Goal: Complete application form: Complete application form

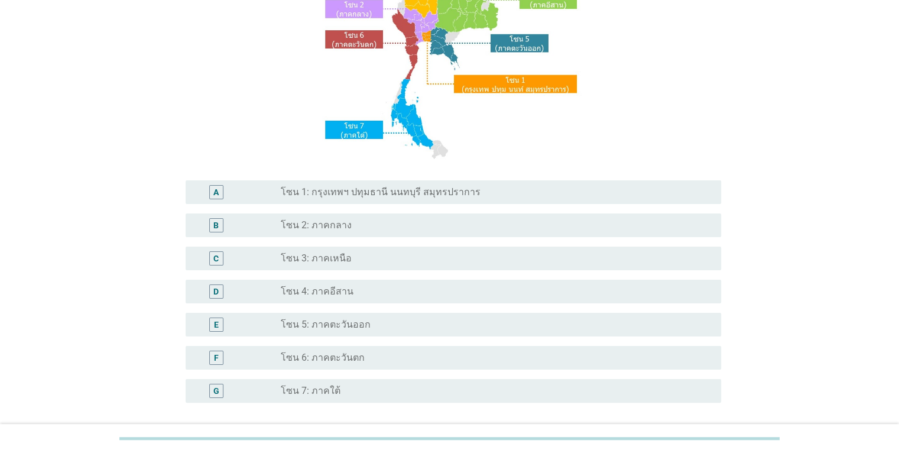
scroll to position [236, 0]
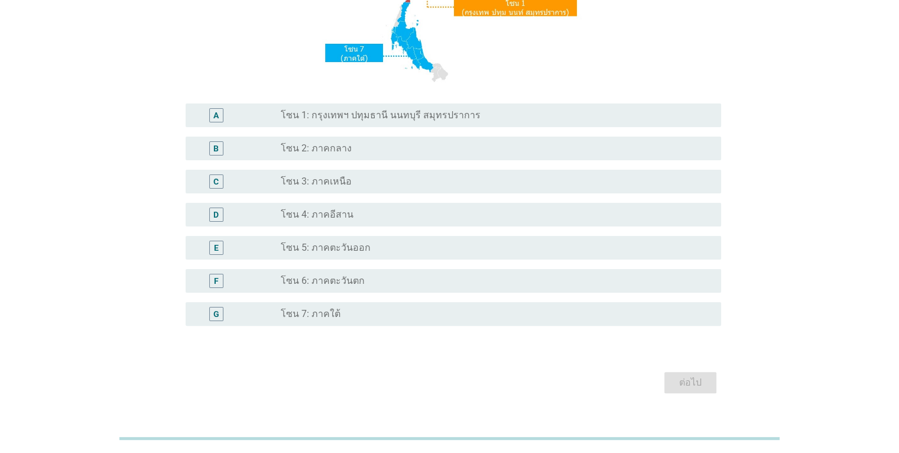
click at [352, 313] on div "radio_button_unchecked โซน 7: ภาคใต้" at bounding box center [491, 314] width 421 height 12
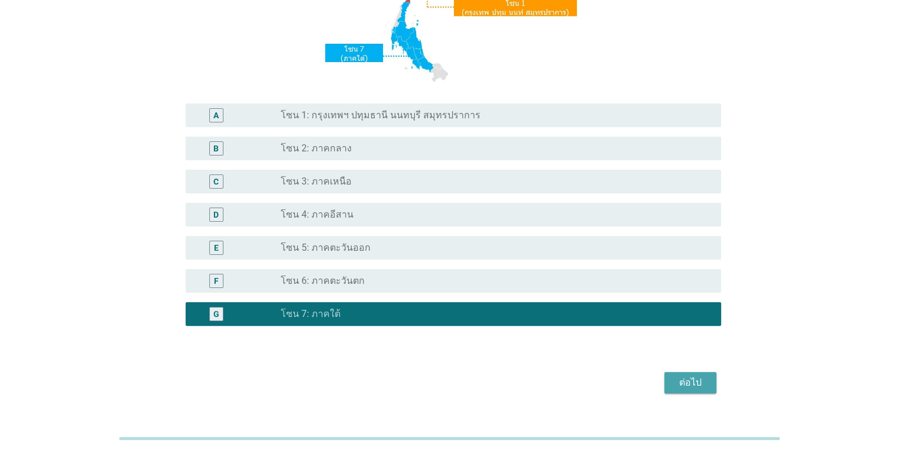
click at [681, 385] on div "ต่อไป" at bounding box center [689, 382] width 33 height 14
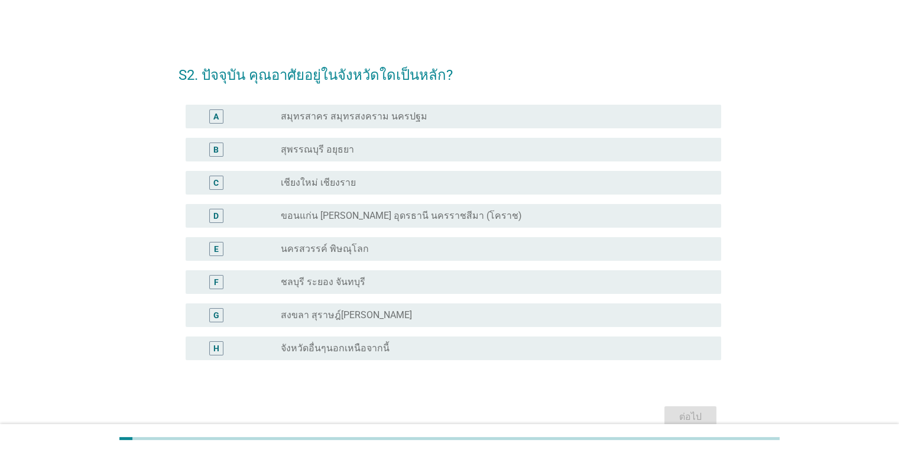
click at [311, 348] on label "จังหวัดอื่นๆนอกเหนือจากนี้" at bounding box center [335, 348] width 109 height 12
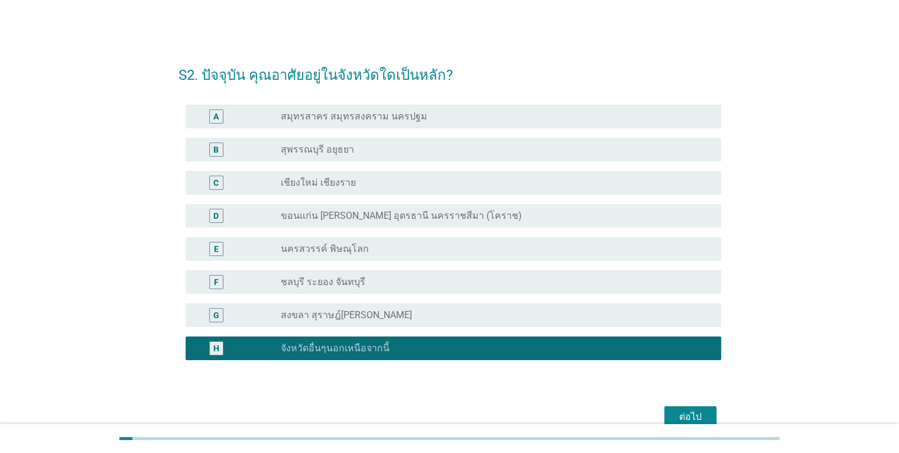
click at [685, 415] on div "ต่อไป" at bounding box center [689, 416] width 33 height 14
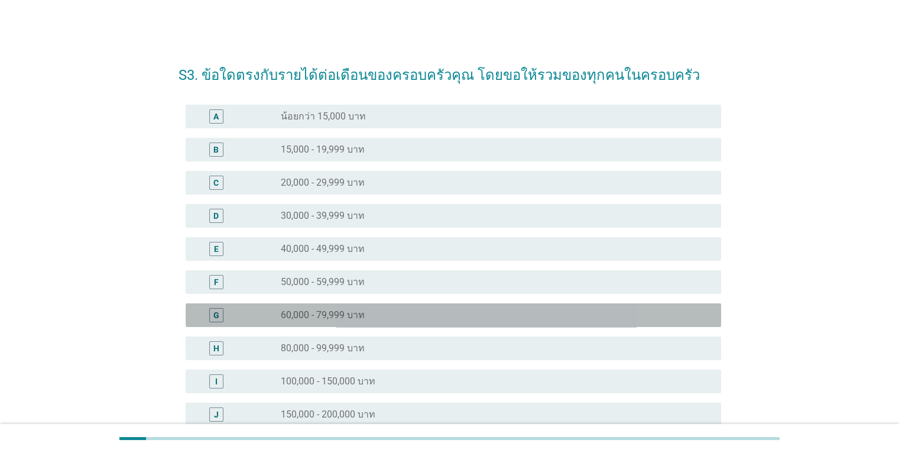
click at [364, 314] on label "60,000 - 79,999 บาท" at bounding box center [323, 315] width 84 height 12
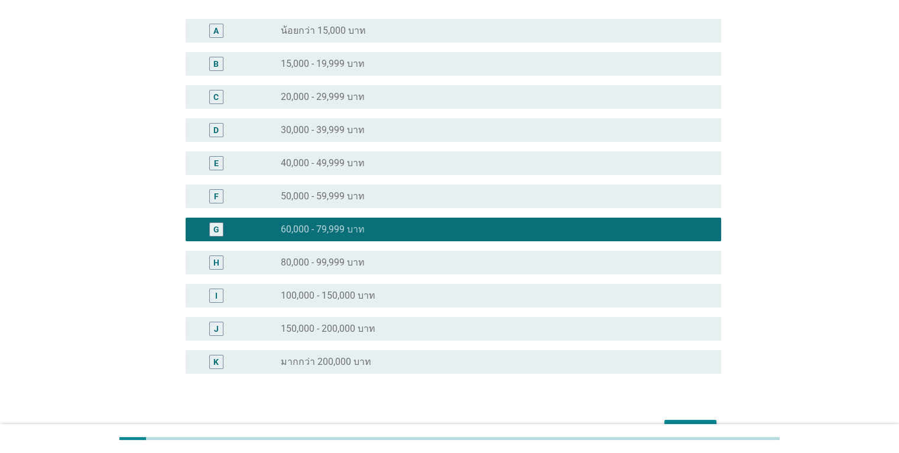
scroll to position [158, 0]
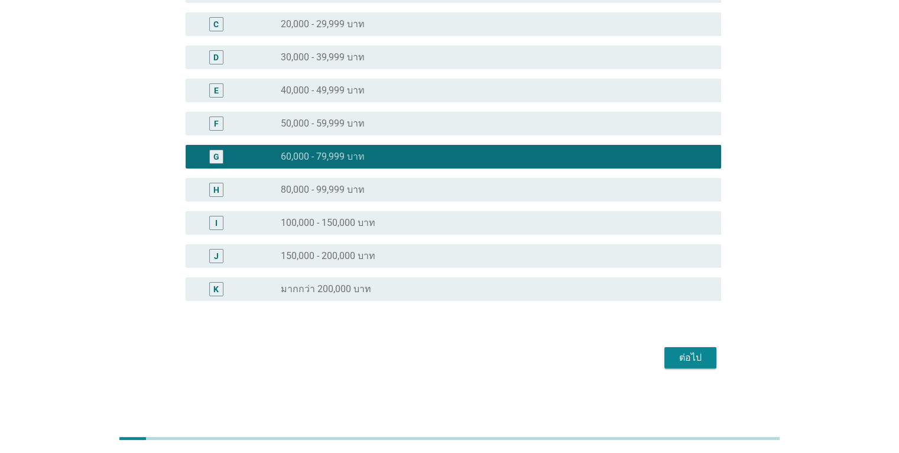
click at [694, 363] on div "ต่อไป" at bounding box center [689, 357] width 33 height 14
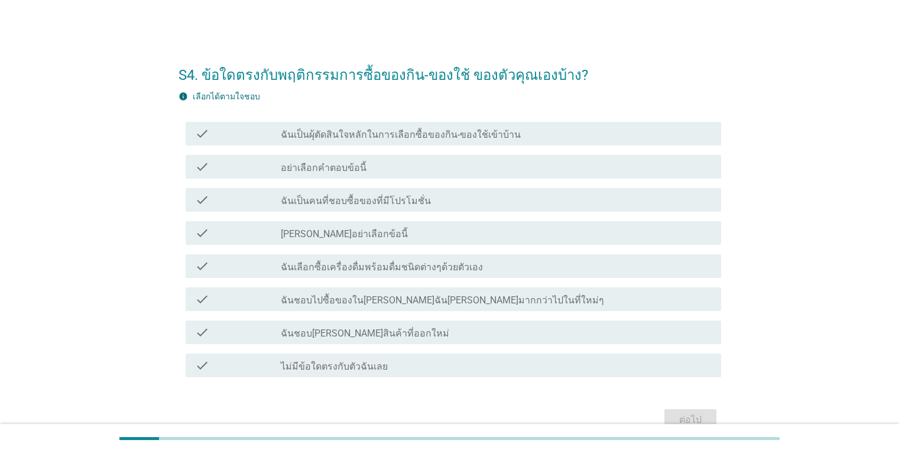
click at [349, 204] on label "ฉันเป็นคนที่ชอบซื้อของที่มีโปรโมชั่น" at bounding box center [356, 201] width 150 height 12
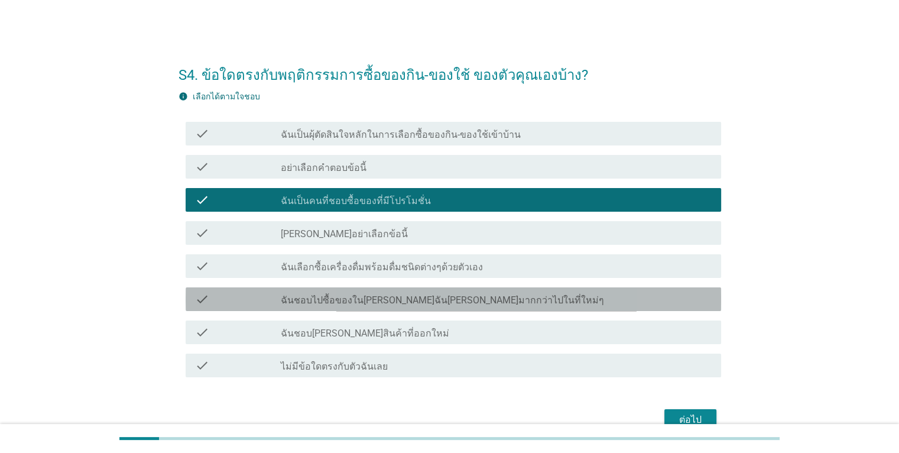
click at [414, 298] on label "ฉันชอบไปซื้อของใน[PERSON_NAME]ฉัน[PERSON_NAME]มากกว่าไปในที่ใหม่ๆ" at bounding box center [442, 300] width 323 height 12
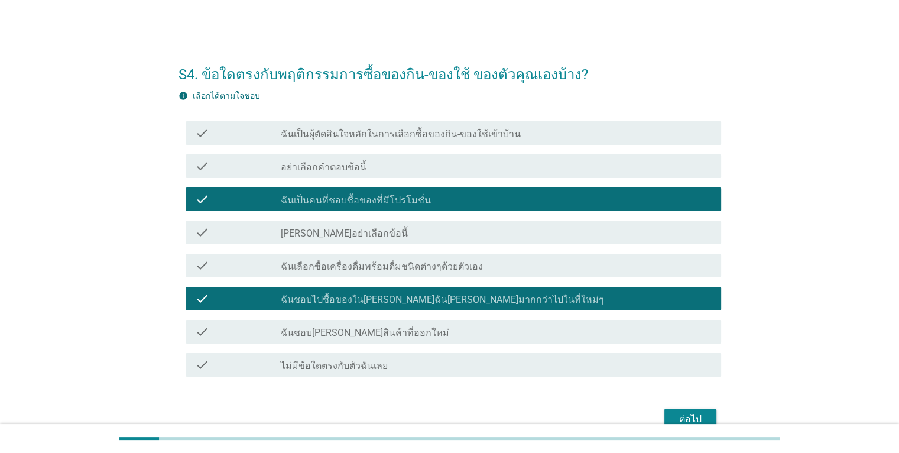
scroll to position [61, 0]
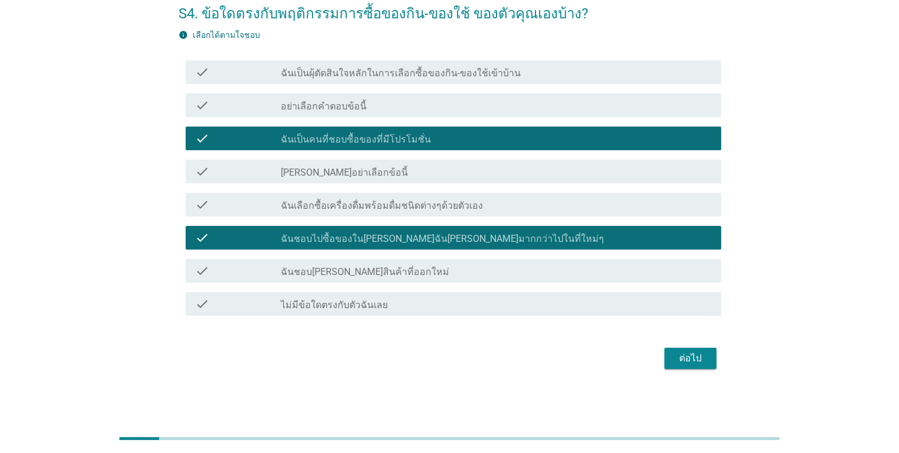
click at [373, 271] on label "ฉันชอบ[PERSON_NAME]สินค้าที่ออกใหม่" at bounding box center [365, 272] width 168 height 12
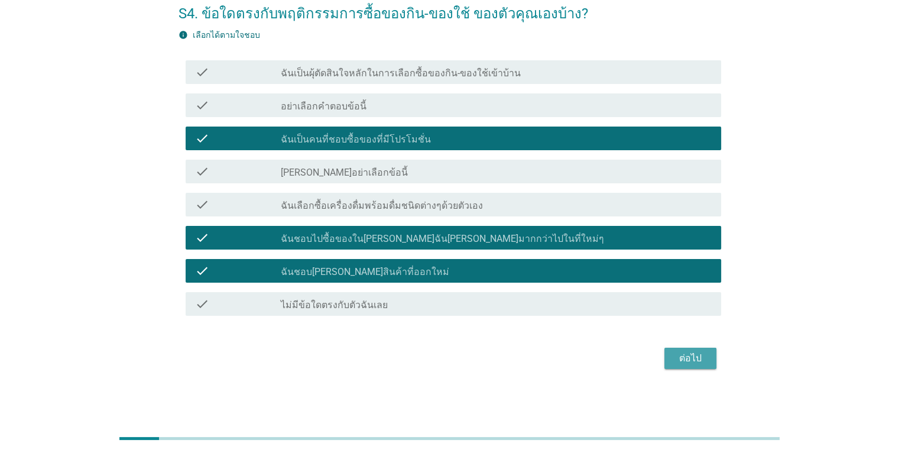
click at [699, 358] on div "ต่อไป" at bounding box center [689, 358] width 33 height 14
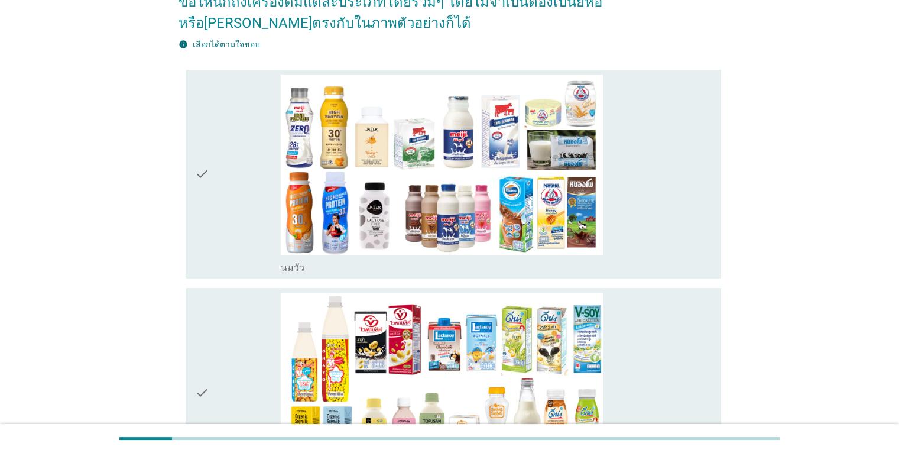
scroll to position [118, 0]
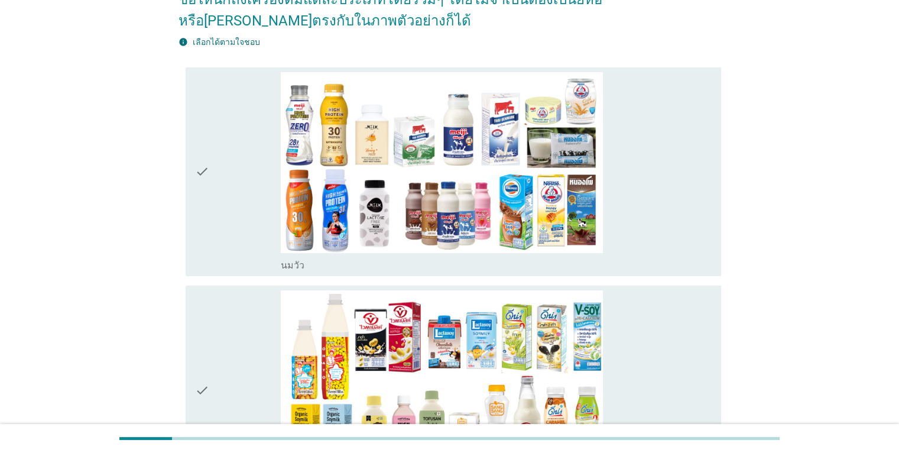
click at [203, 172] on icon "check" at bounding box center [202, 171] width 14 height 199
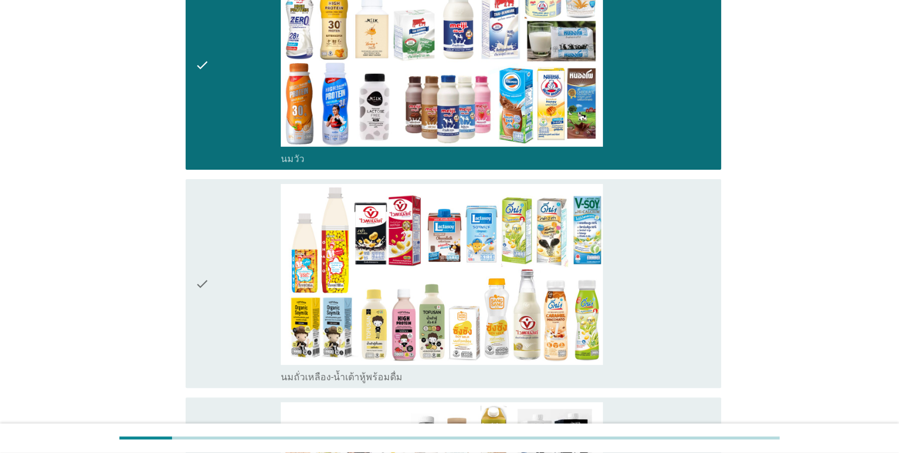
scroll to position [236, 0]
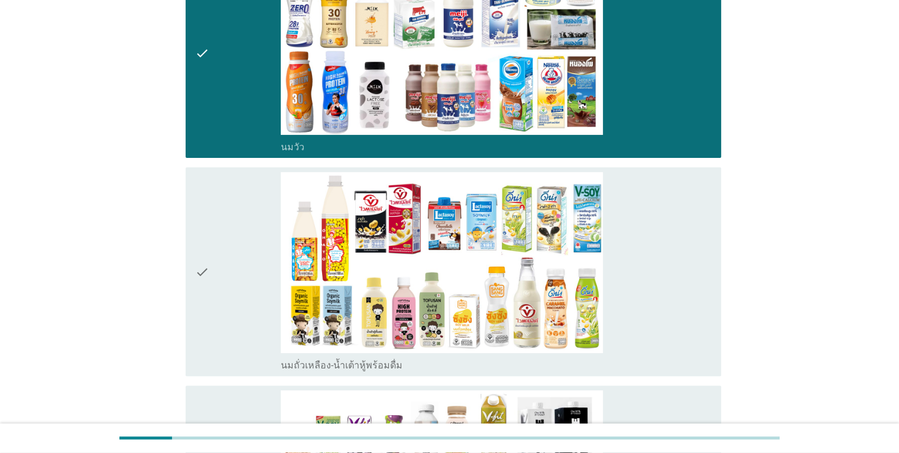
click at [203, 274] on icon "check" at bounding box center [202, 271] width 14 height 199
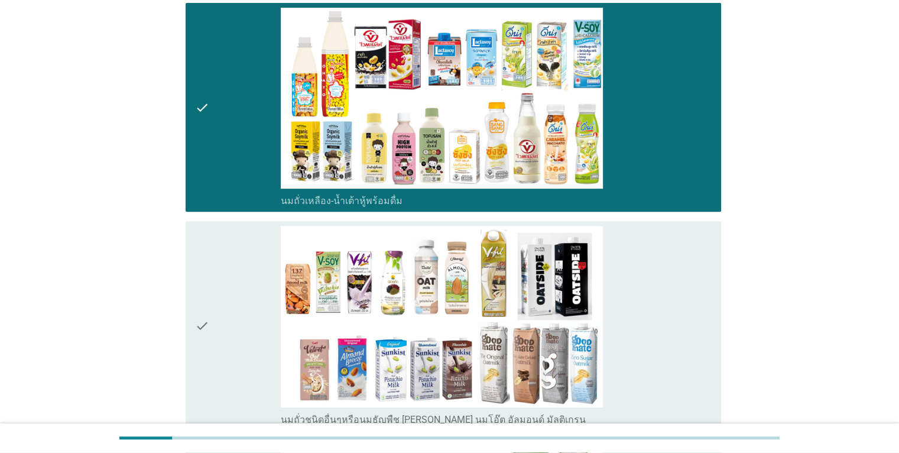
scroll to position [414, 0]
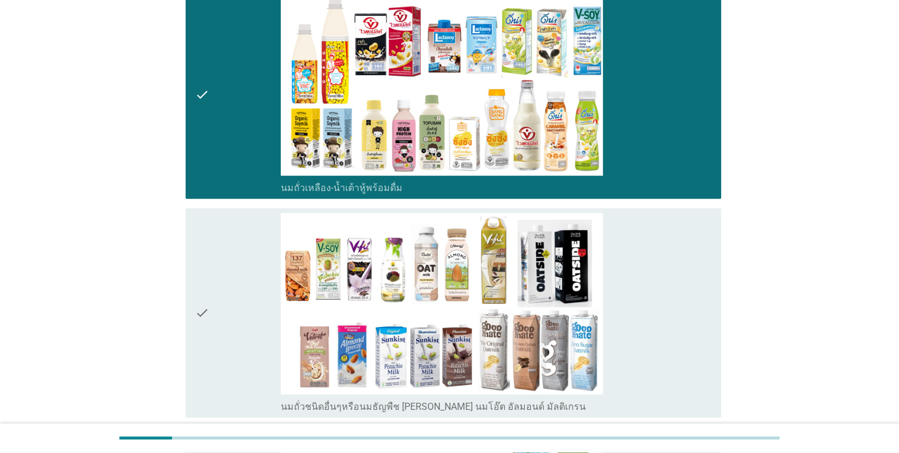
click at [203, 312] on icon "check" at bounding box center [202, 312] width 14 height 199
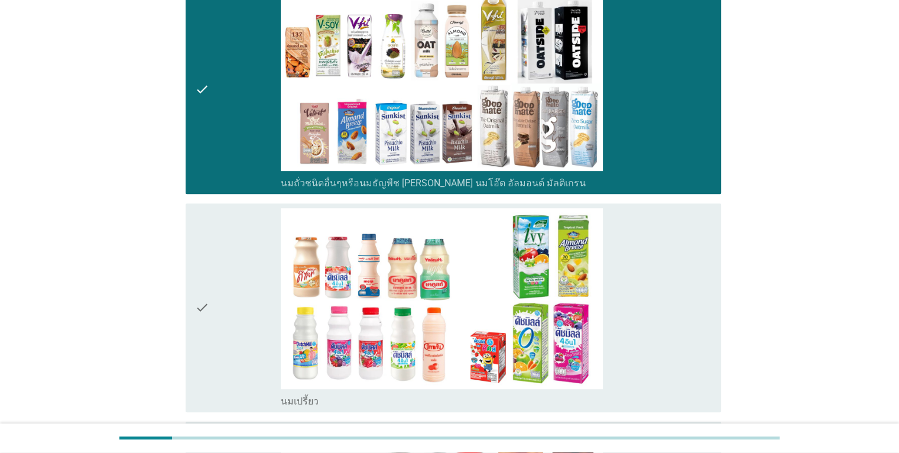
scroll to position [650, 0]
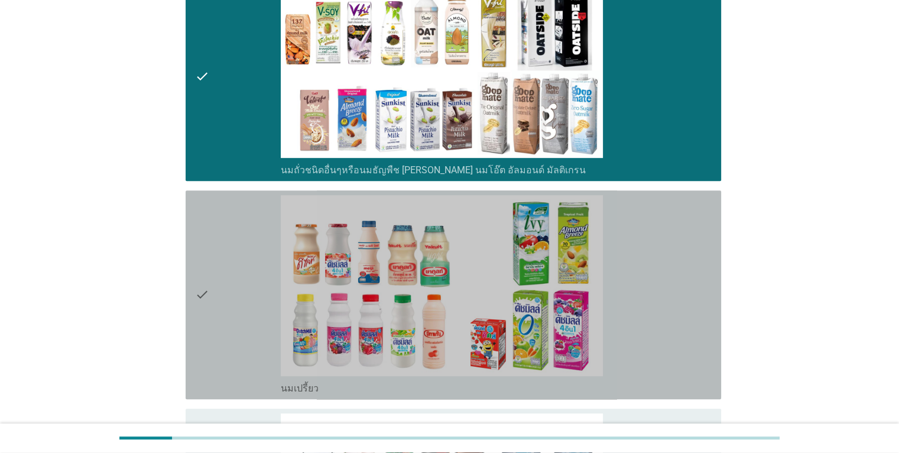
click at [205, 292] on icon "check" at bounding box center [202, 294] width 14 height 199
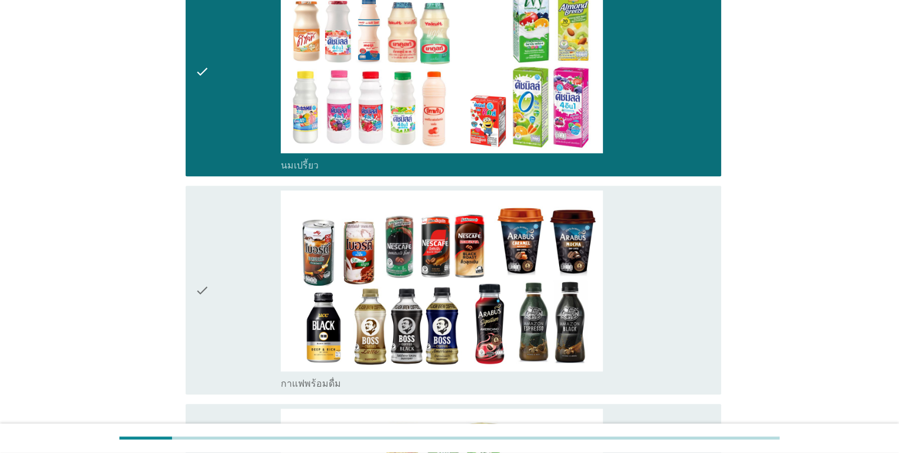
scroll to position [886, 0]
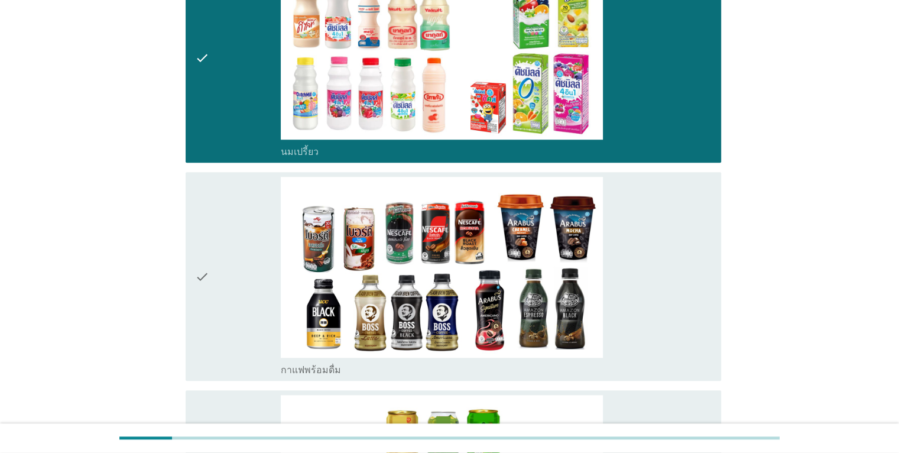
click at [201, 276] on icon "check" at bounding box center [202, 276] width 14 height 199
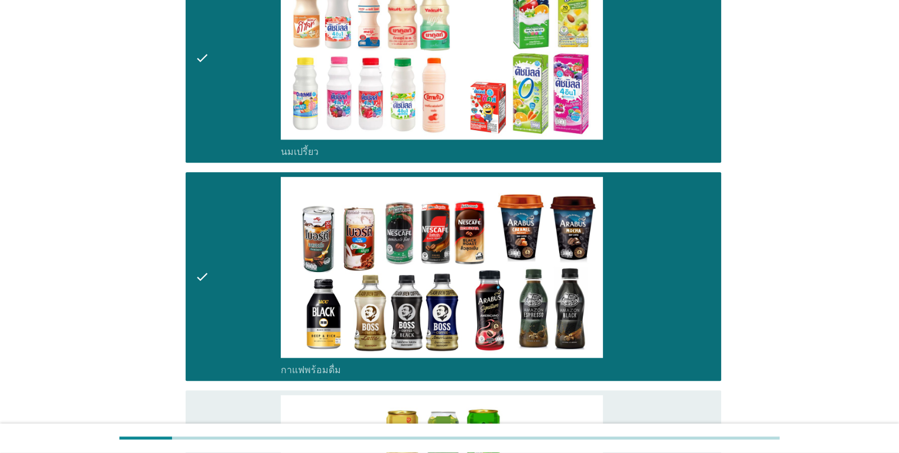
scroll to position [1063, 0]
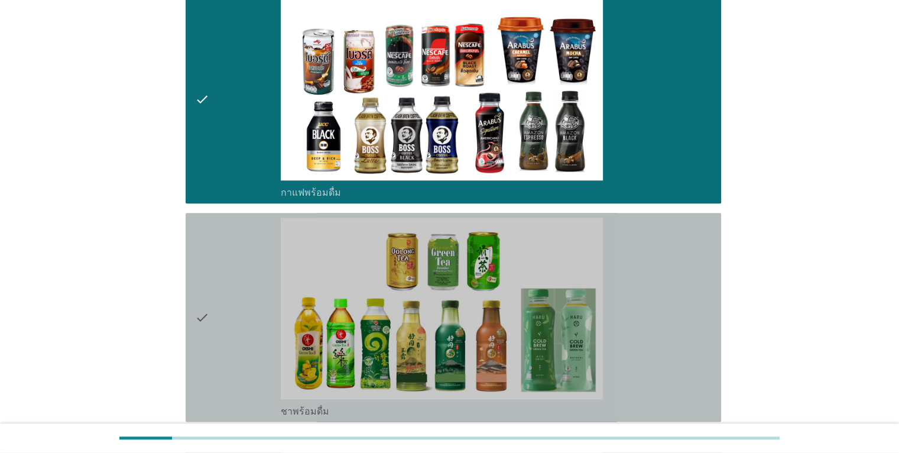
click at [201, 317] on icon "check" at bounding box center [202, 316] width 14 height 199
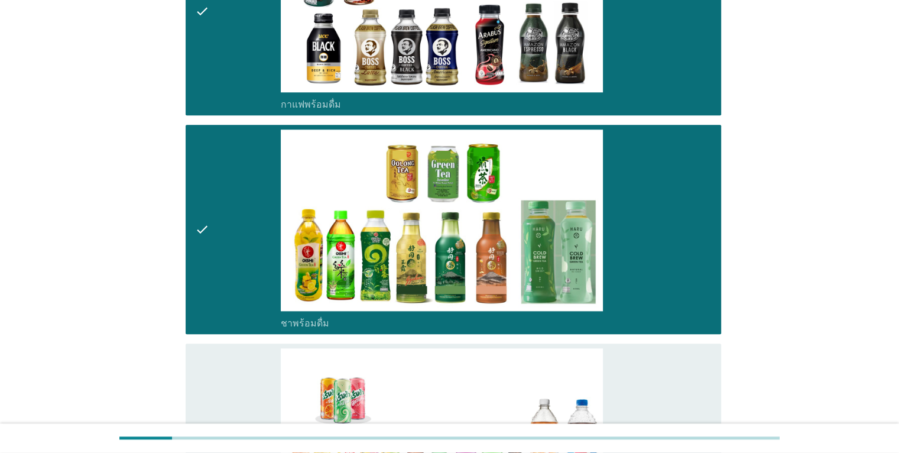
scroll to position [1300, 0]
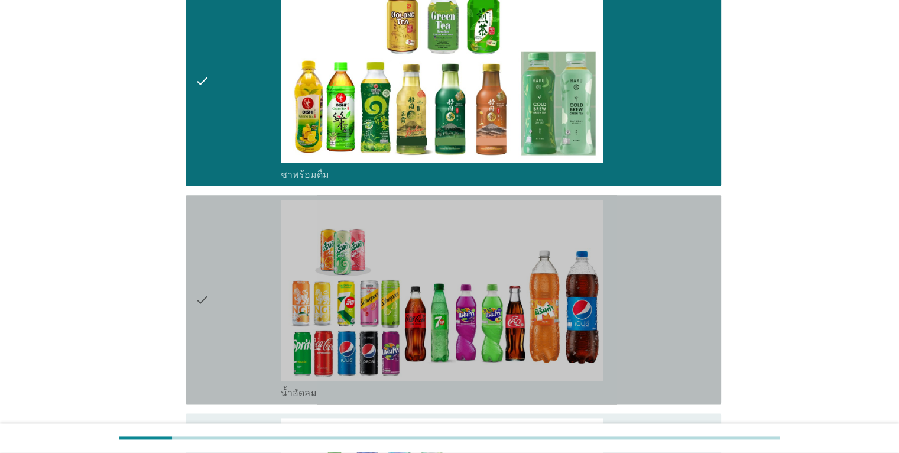
click at [200, 297] on icon "check" at bounding box center [202, 299] width 14 height 199
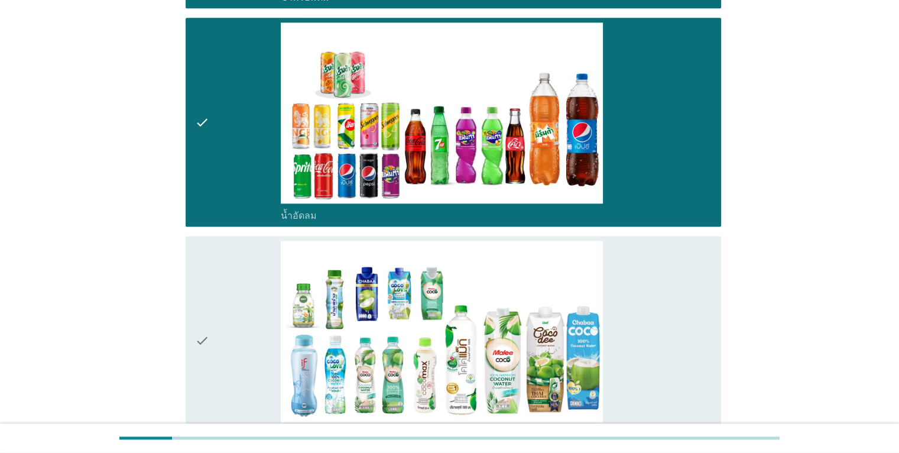
scroll to position [1536, 0]
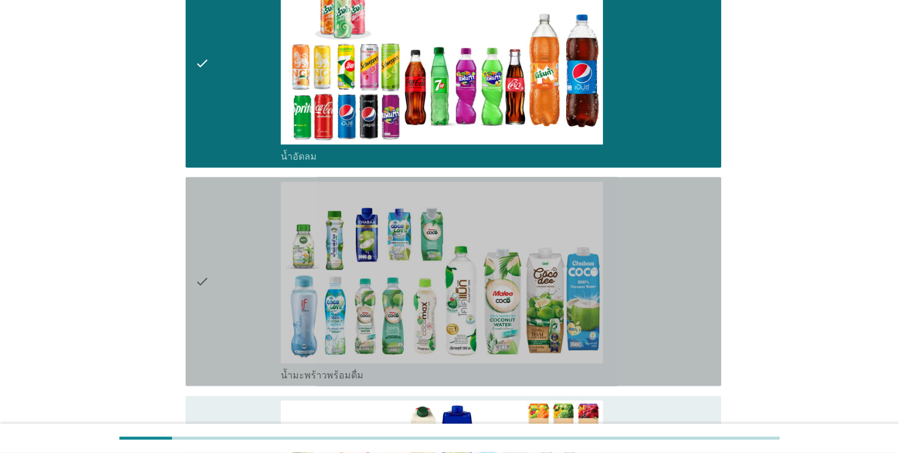
click at [201, 281] on icon "check" at bounding box center [202, 280] width 14 height 199
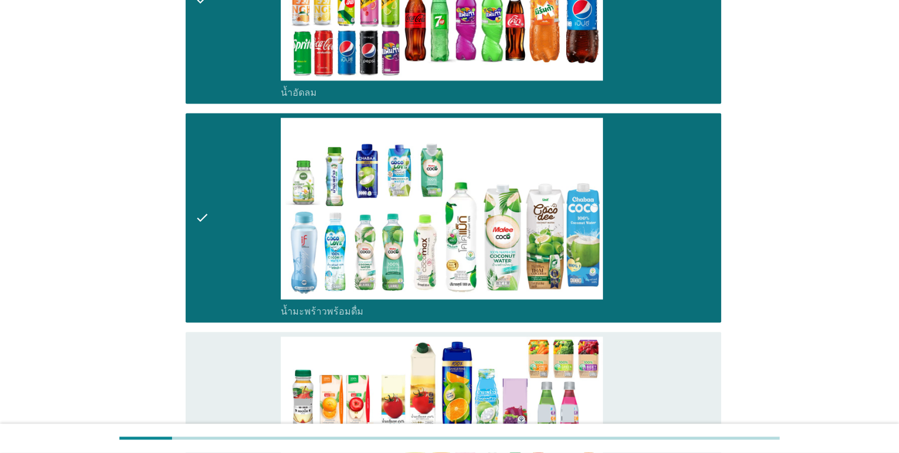
scroll to position [1772, 0]
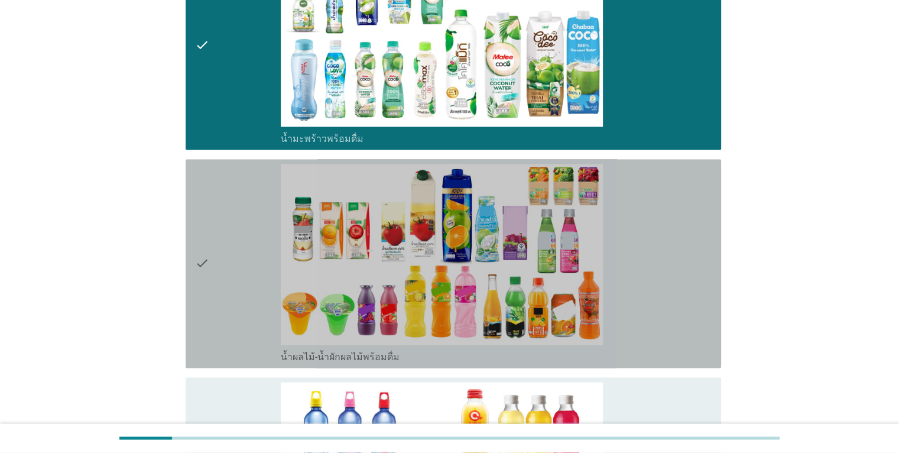
click at [209, 267] on div "check" at bounding box center [238, 263] width 86 height 199
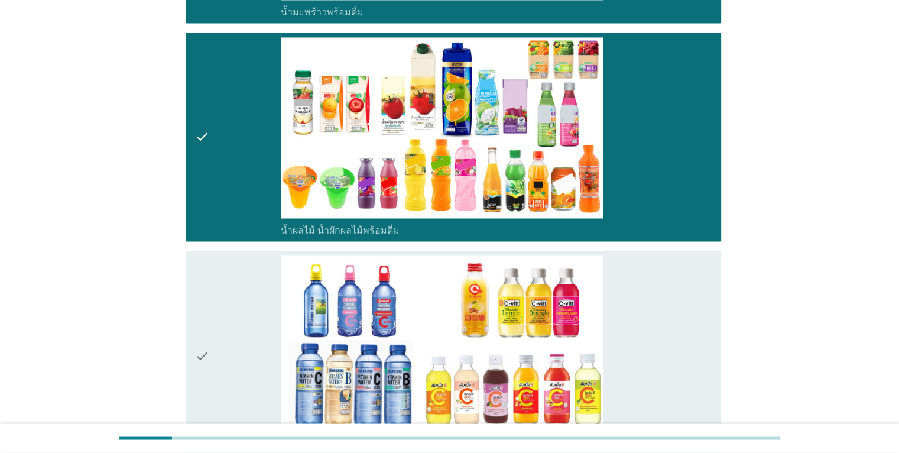
scroll to position [1950, 0]
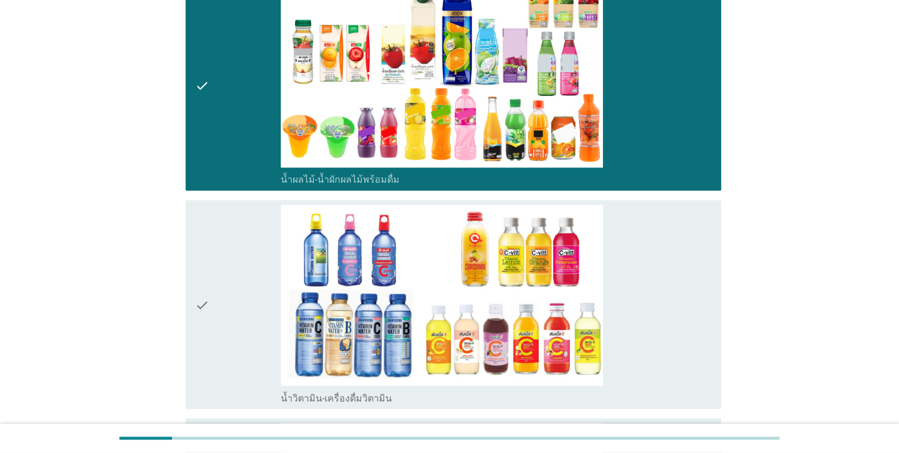
click at [201, 301] on icon "check" at bounding box center [202, 303] width 14 height 199
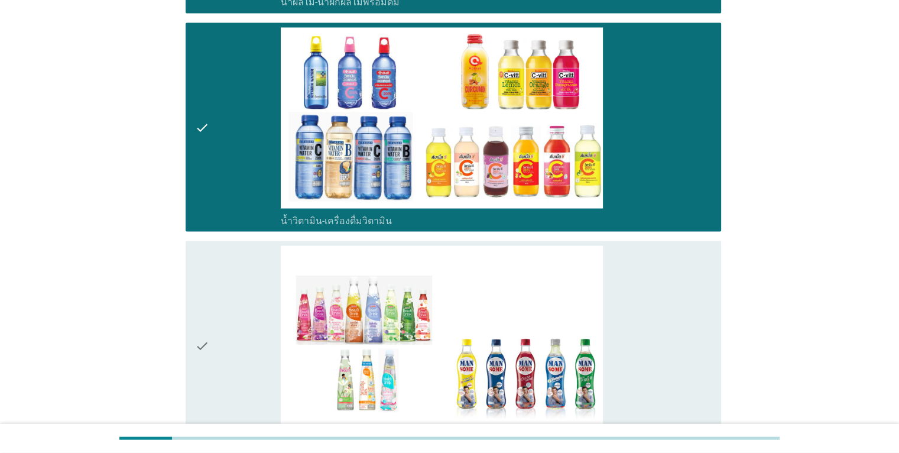
scroll to position [2245, 0]
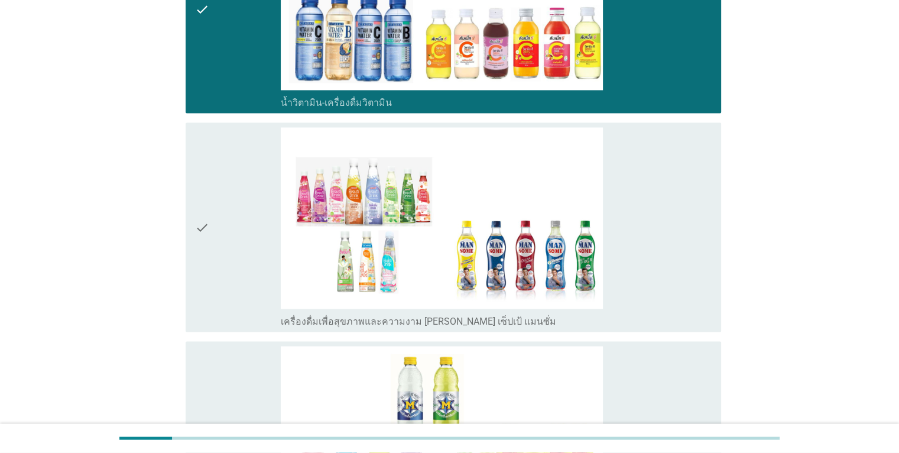
click at [196, 228] on icon "check" at bounding box center [202, 226] width 14 height 199
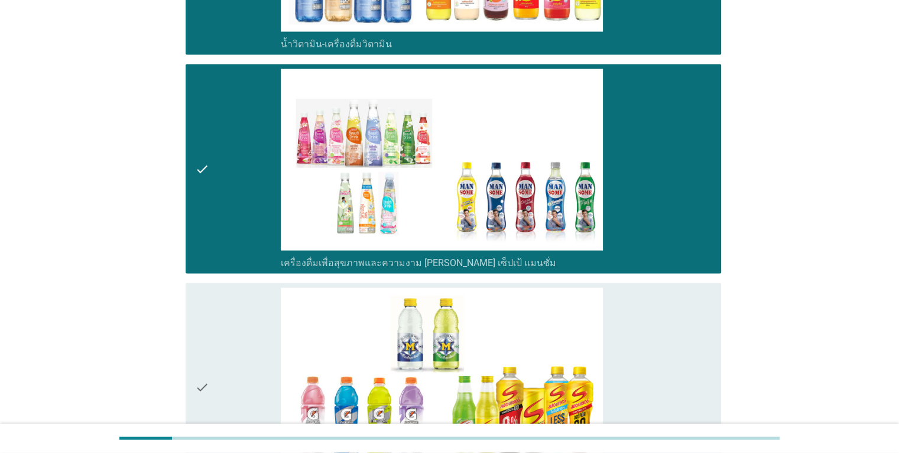
scroll to position [2363, 0]
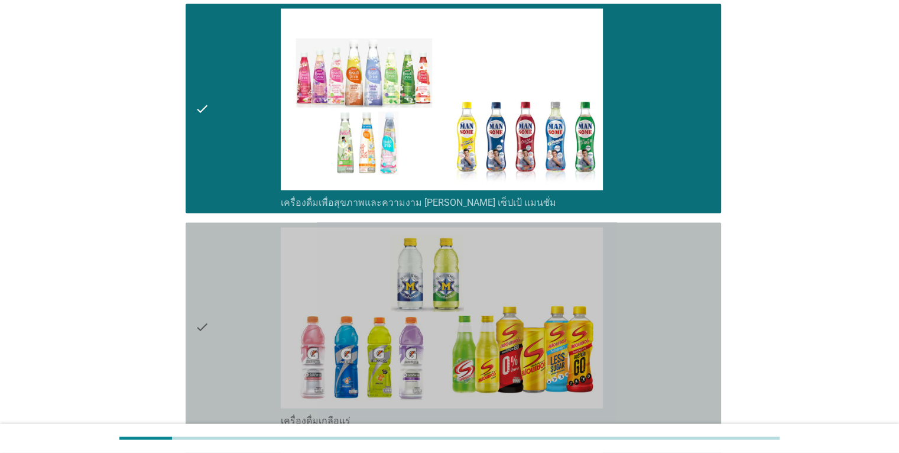
click at [200, 322] on icon "check" at bounding box center [202, 326] width 14 height 199
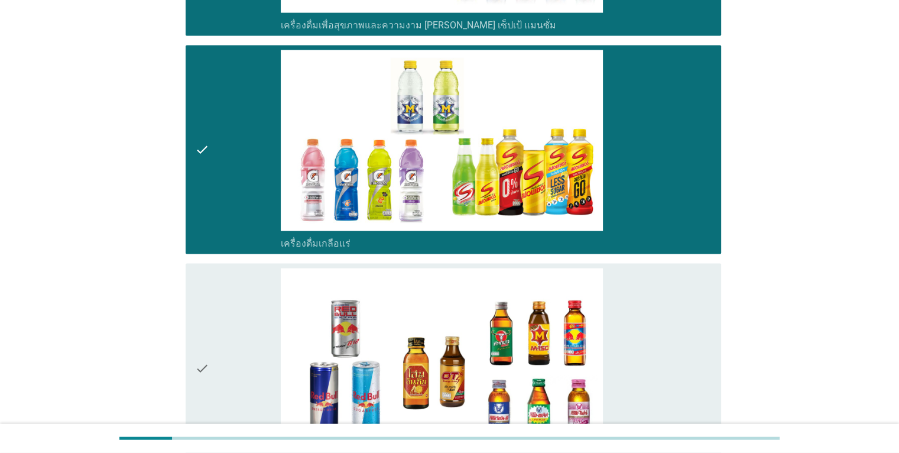
scroll to position [2659, 0]
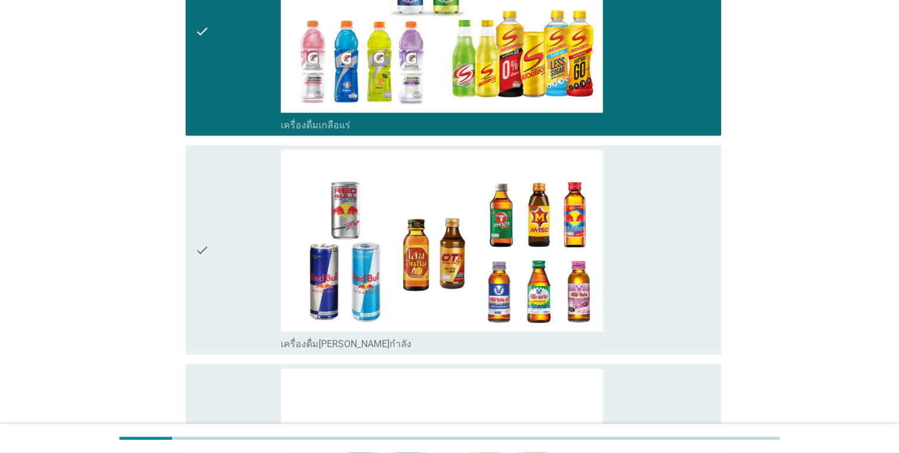
click at [202, 254] on icon "check" at bounding box center [202, 249] width 14 height 199
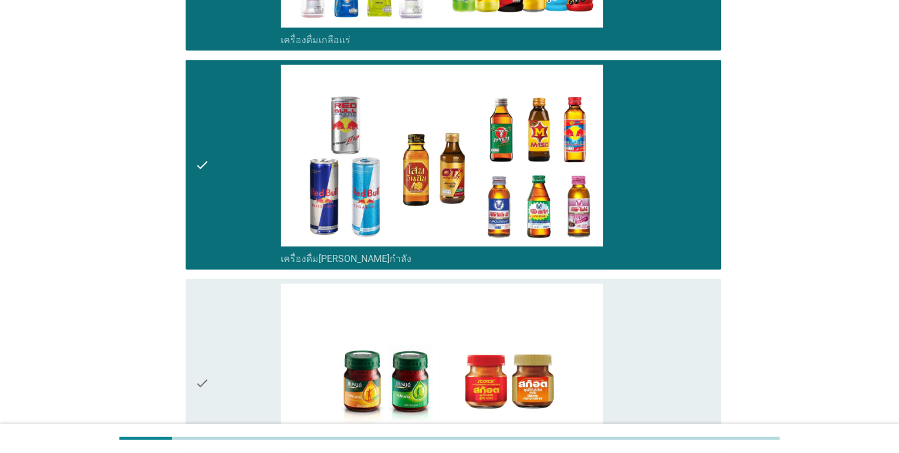
scroll to position [2836, 0]
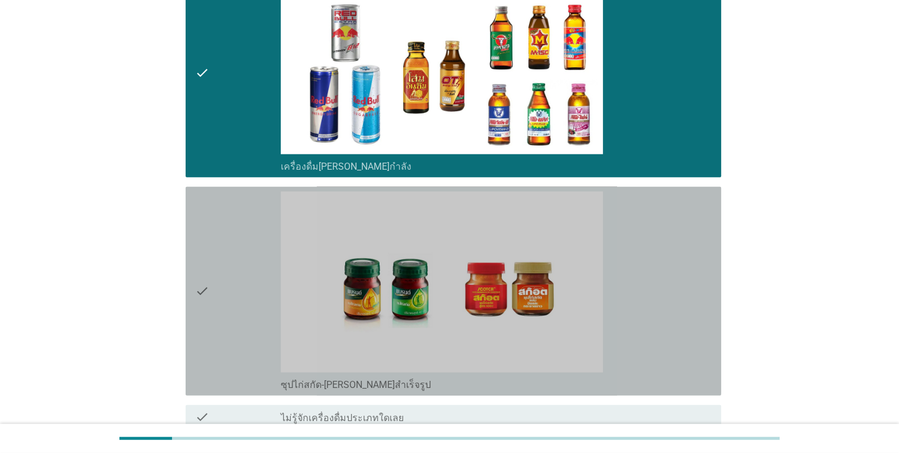
click at [214, 289] on div "check" at bounding box center [238, 290] width 86 height 199
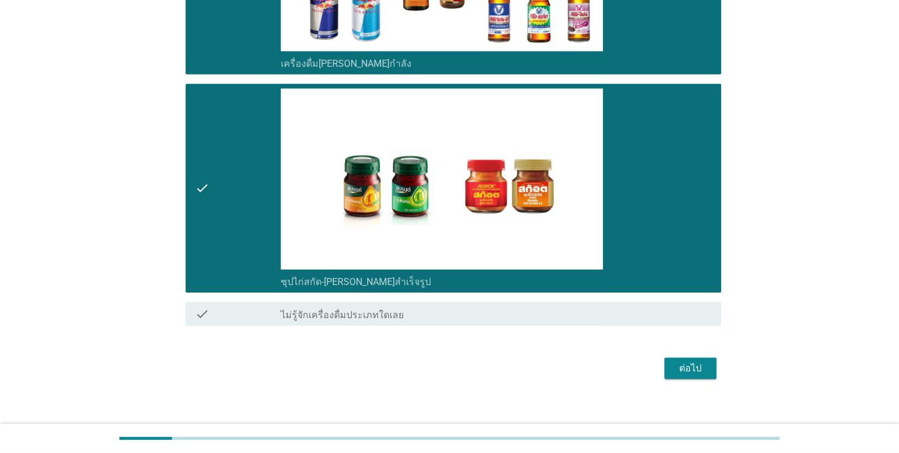
scroll to position [2945, 0]
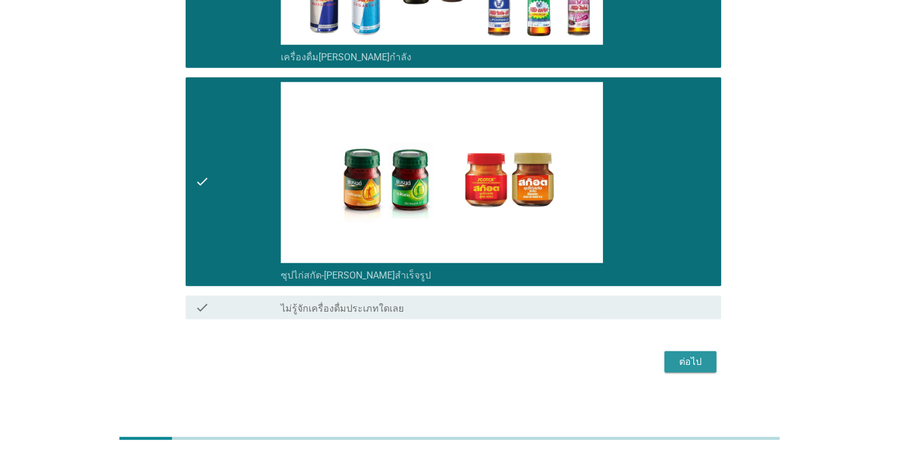
click at [684, 360] on div "ต่อไป" at bounding box center [689, 361] width 33 height 14
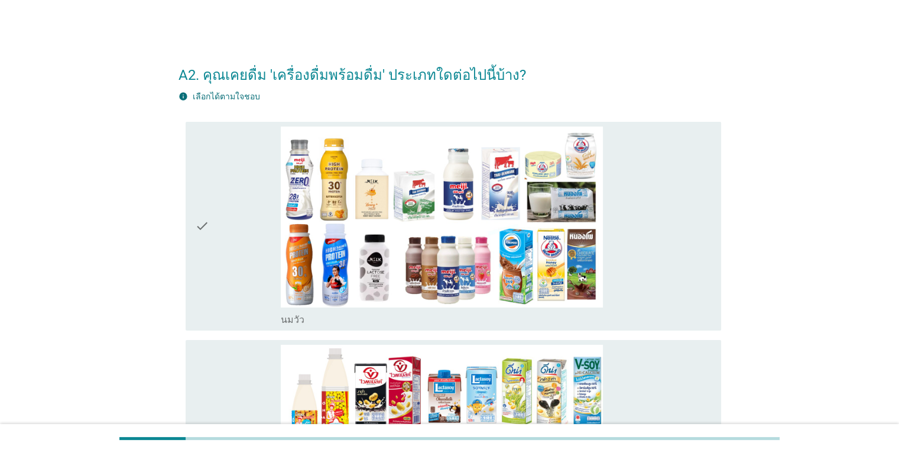
click at [209, 228] on div "check" at bounding box center [238, 225] width 86 height 199
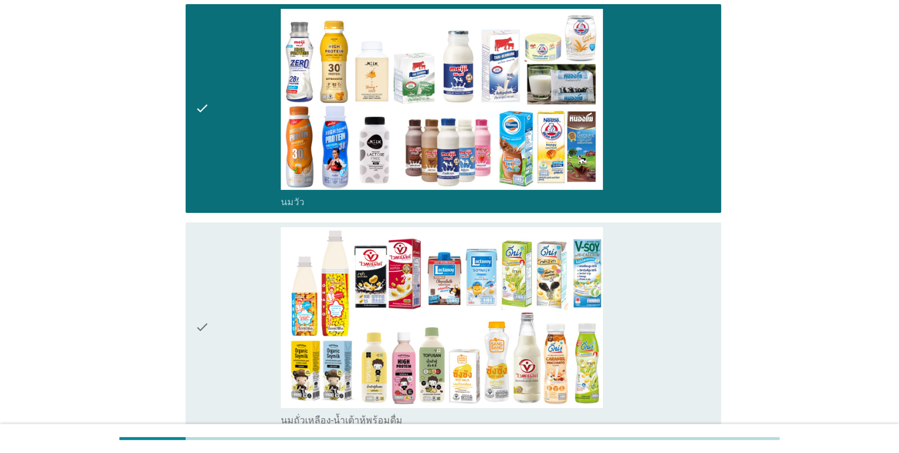
scroll to position [118, 0]
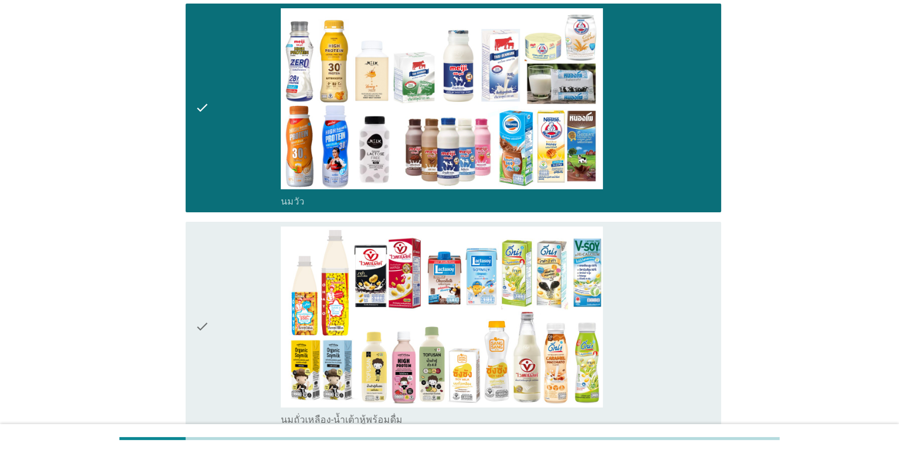
click at [203, 320] on icon "check" at bounding box center [202, 325] width 14 height 199
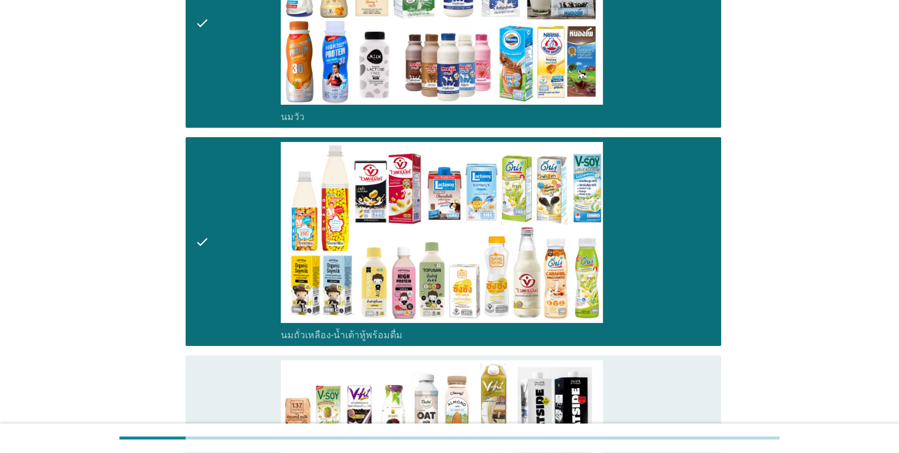
scroll to position [295, 0]
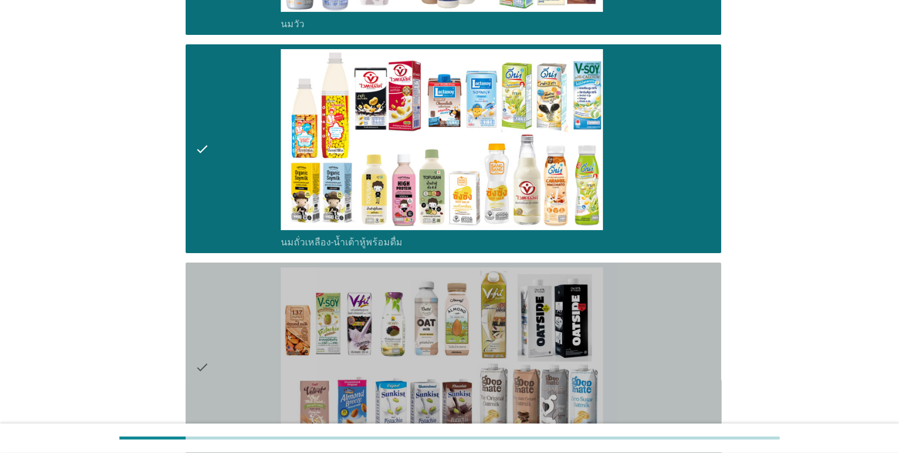
click at [203, 366] on icon "check" at bounding box center [202, 366] width 14 height 199
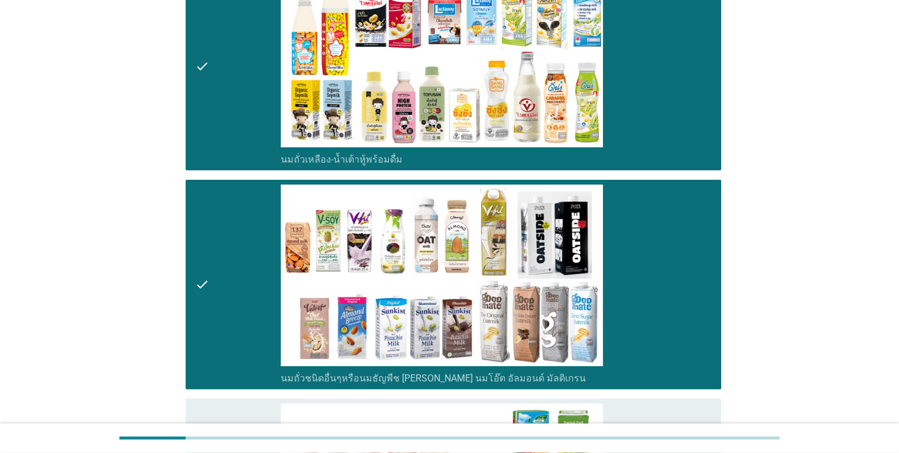
scroll to position [532, 0]
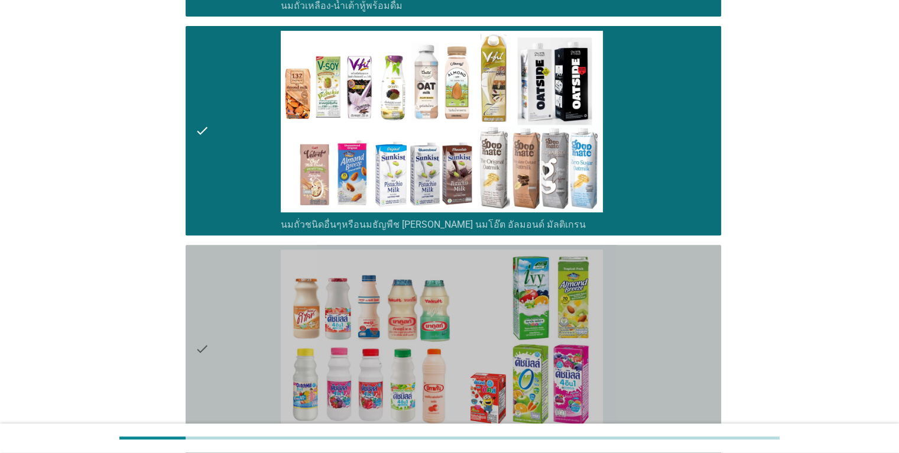
click at [203, 356] on icon "check" at bounding box center [202, 348] width 14 height 199
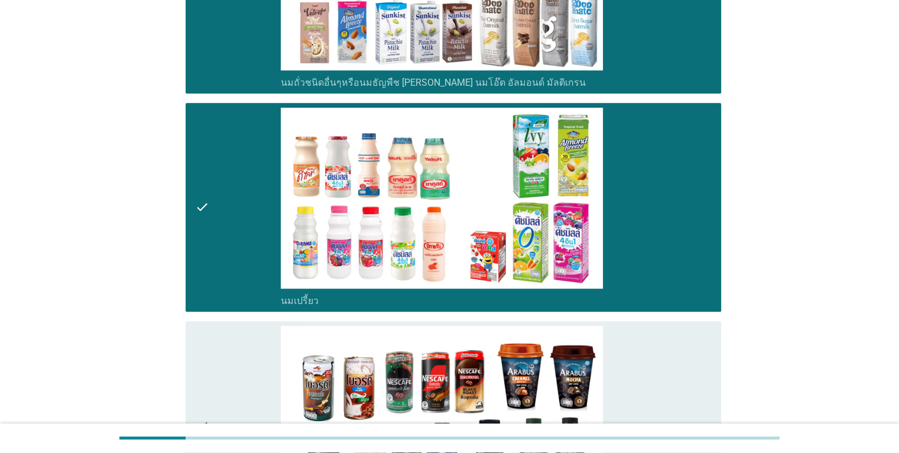
scroll to position [768, 0]
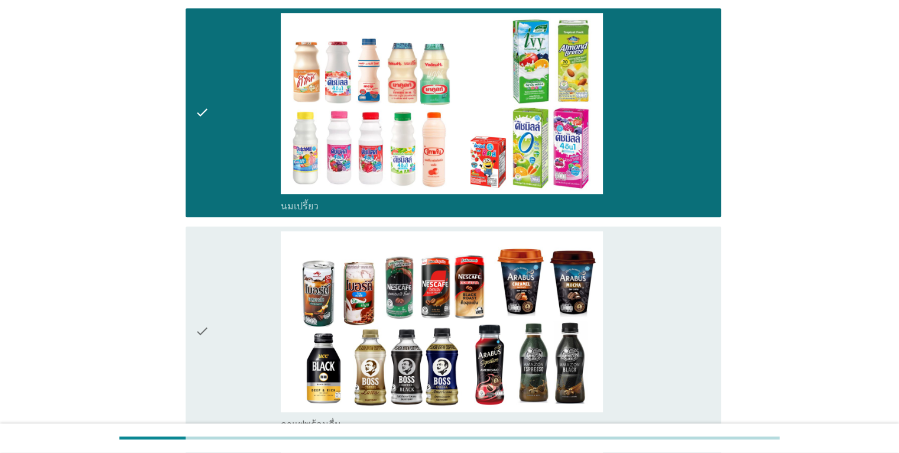
click at [194, 332] on div "check check_box_outline_blank กาแฟพร้อมดื่ม" at bounding box center [453, 330] width 535 height 209
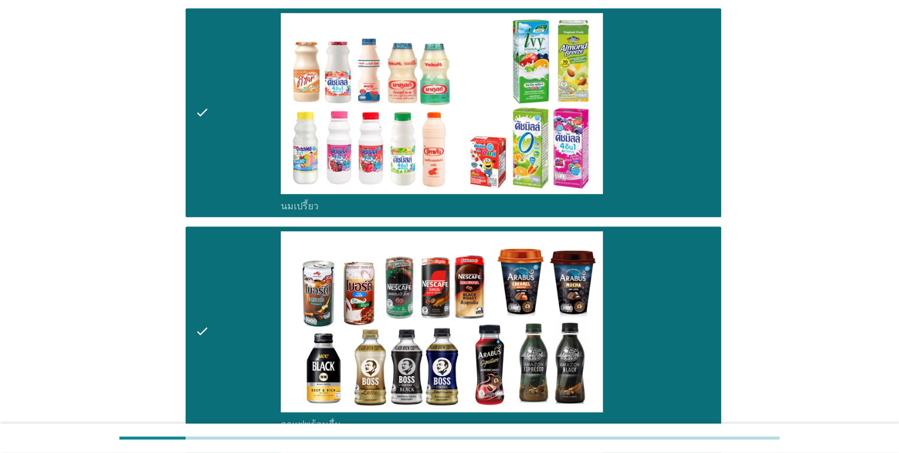
scroll to position [1063, 0]
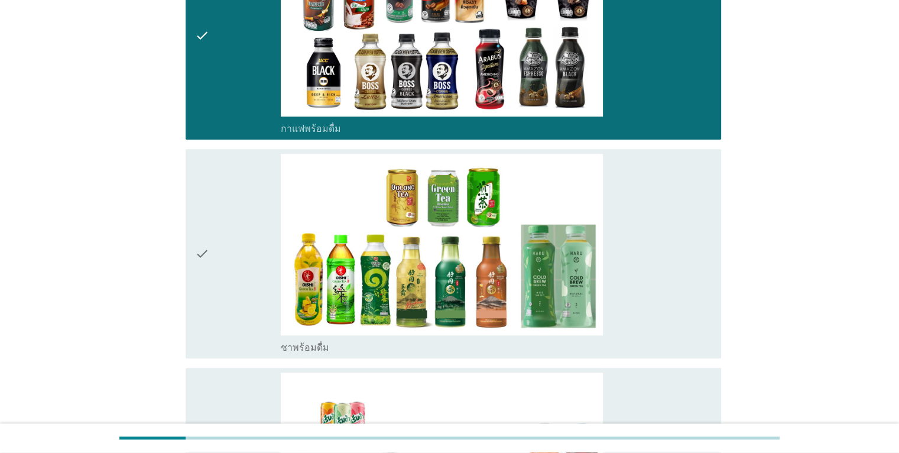
click at [197, 259] on icon "check" at bounding box center [202, 253] width 14 height 199
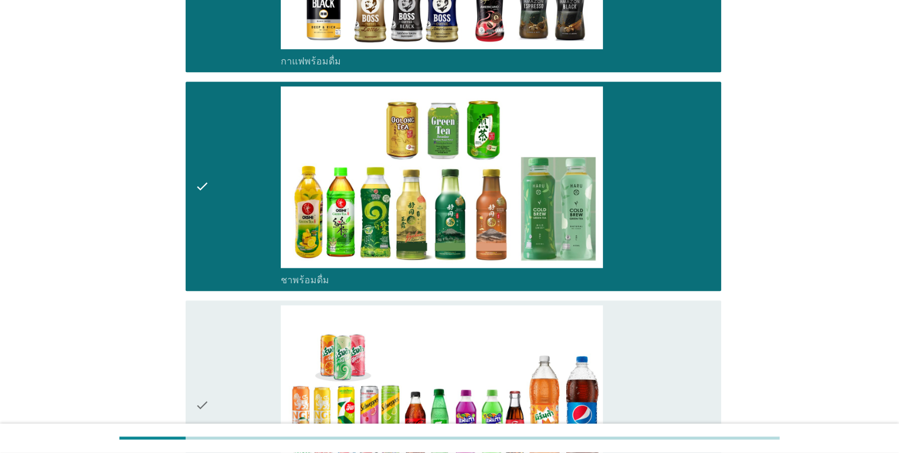
scroll to position [1182, 0]
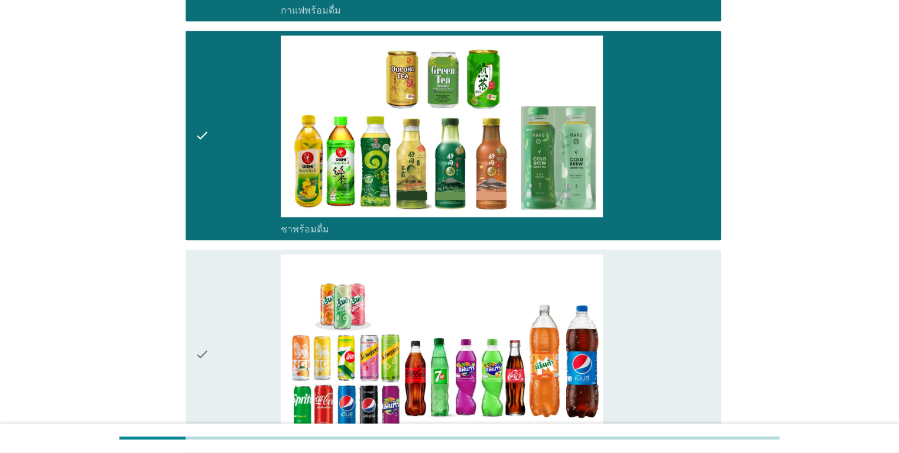
click at [200, 341] on icon "check" at bounding box center [202, 353] width 14 height 199
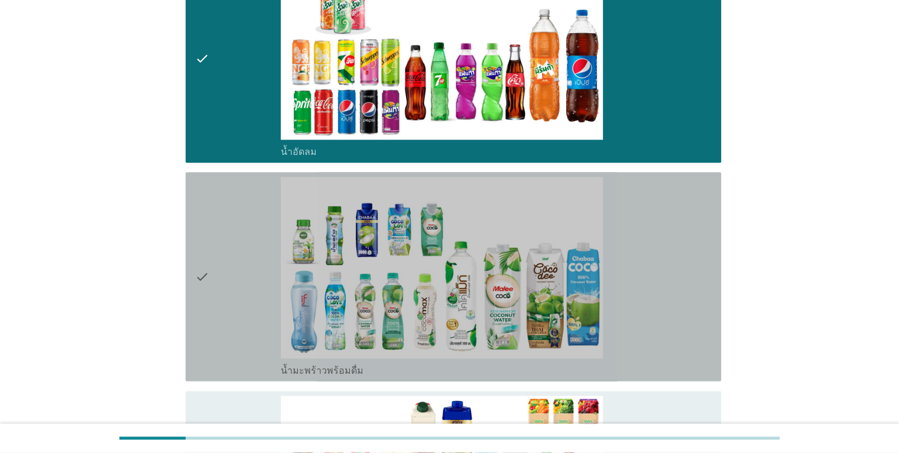
click at [204, 275] on icon "check" at bounding box center [202, 276] width 14 height 199
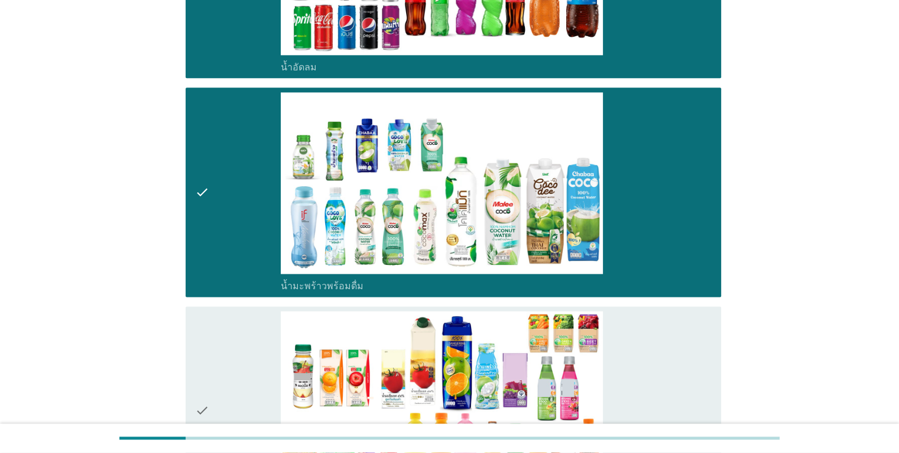
scroll to position [1654, 0]
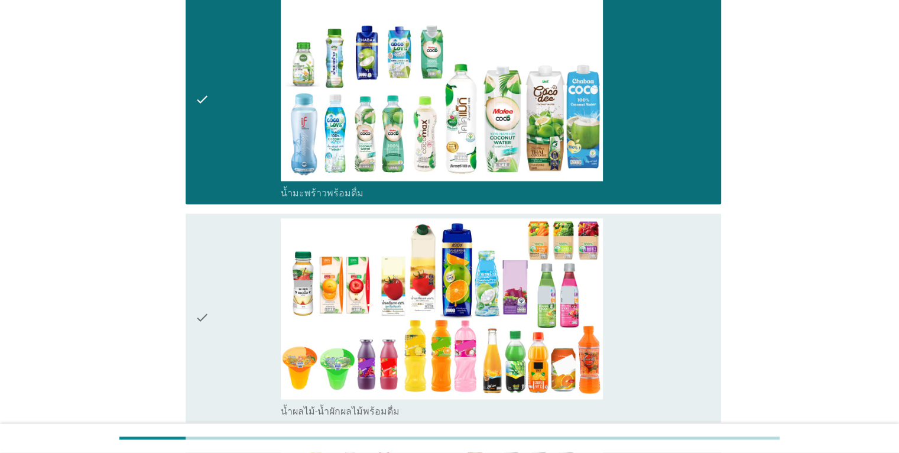
click at [204, 320] on icon "check" at bounding box center [202, 317] width 14 height 199
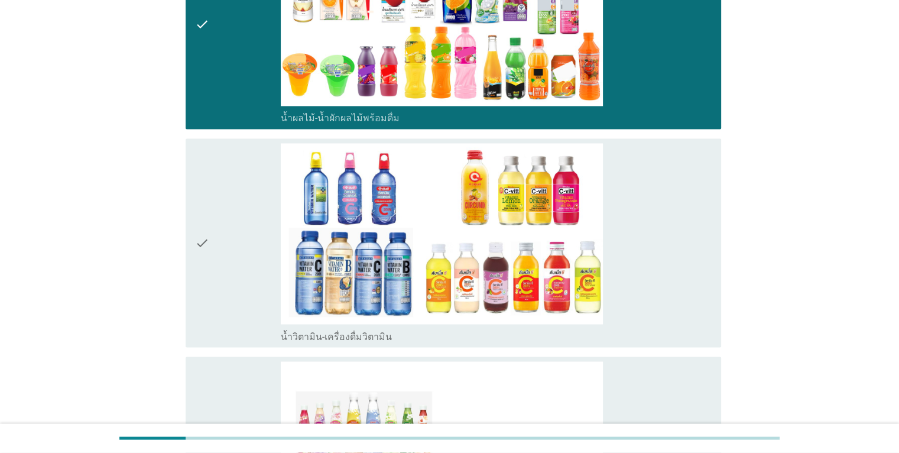
scroll to position [1950, 0]
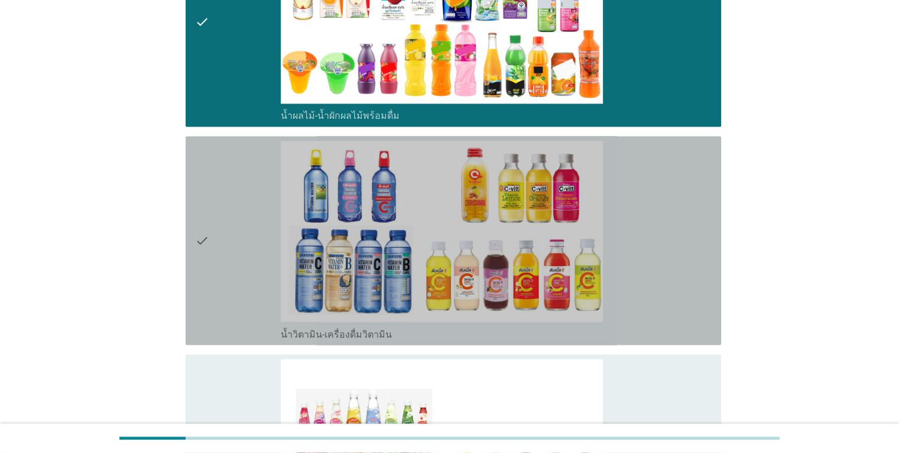
click at [199, 248] on icon "check" at bounding box center [202, 240] width 14 height 199
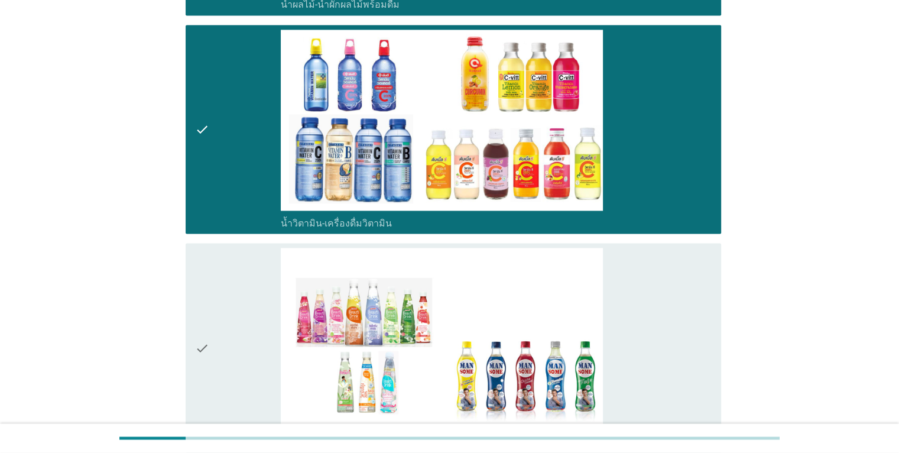
scroll to position [2127, 0]
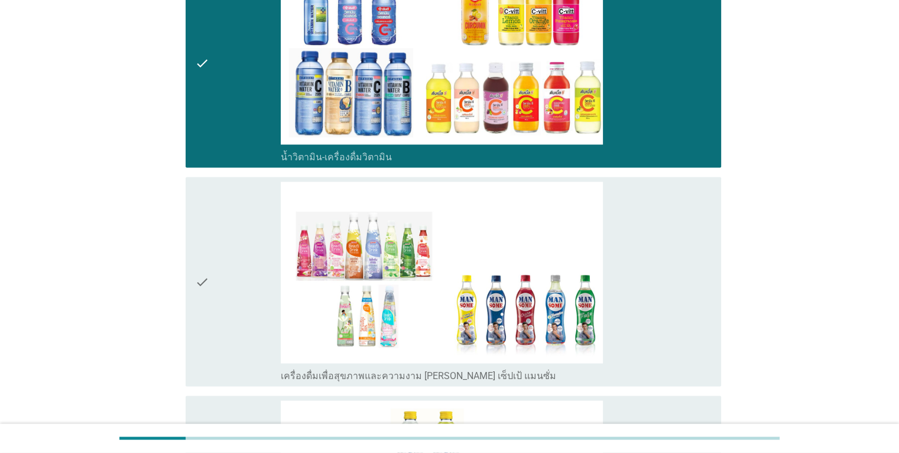
click at [206, 291] on icon "check" at bounding box center [202, 280] width 14 height 199
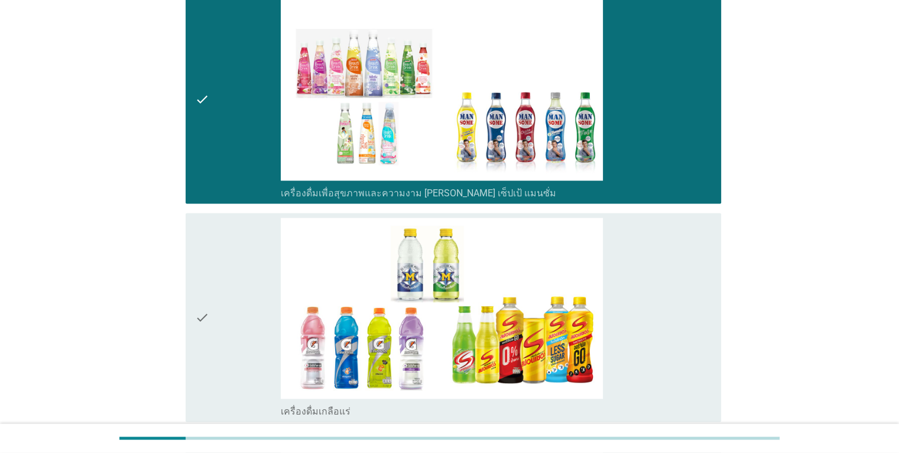
scroll to position [2363, 0]
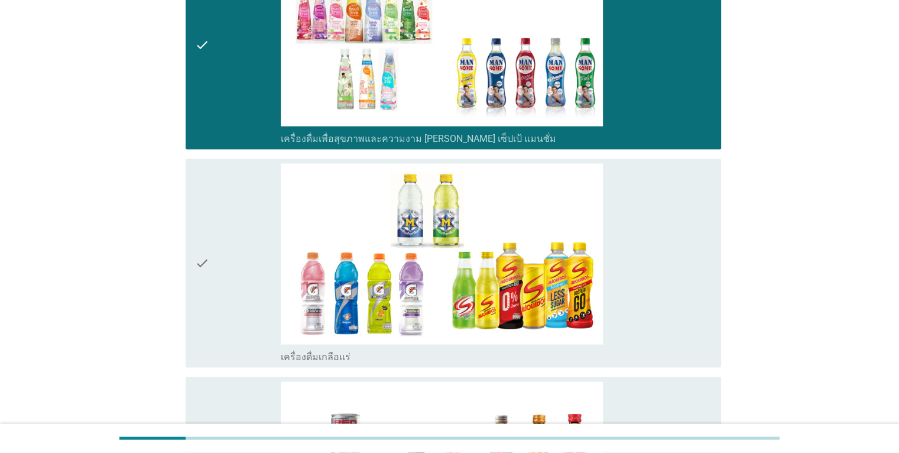
click at [196, 266] on icon "check" at bounding box center [202, 263] width 14 height 199
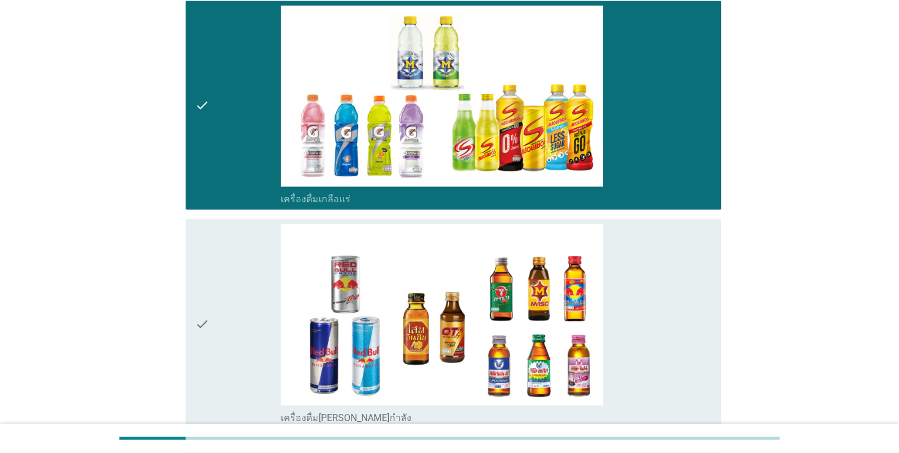
scroll to position [2599, 0]
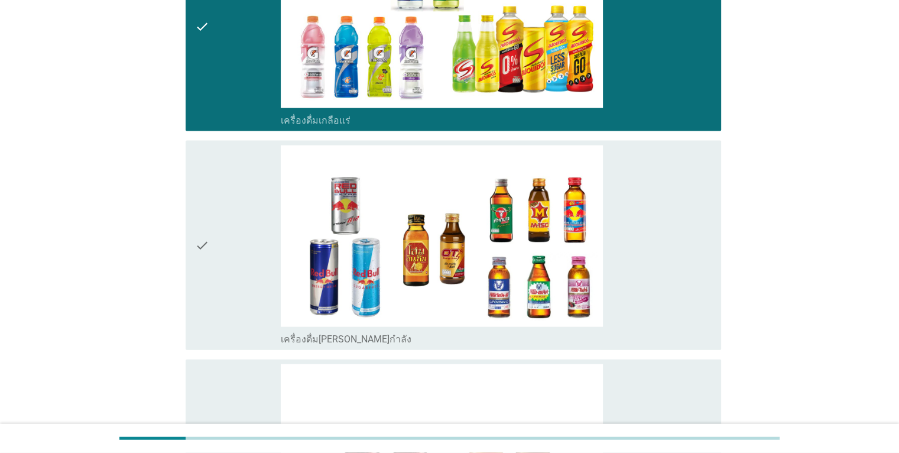
click at [180, 238] on div "check check_box_outline_blank เครื่องดื่ม[PERSON_NAME]กำลัง" at bounding box center [449, 245] width 542 height 218
click at [207, 250] on icon "check" at bounding box center [202, 244] width 14 height 199
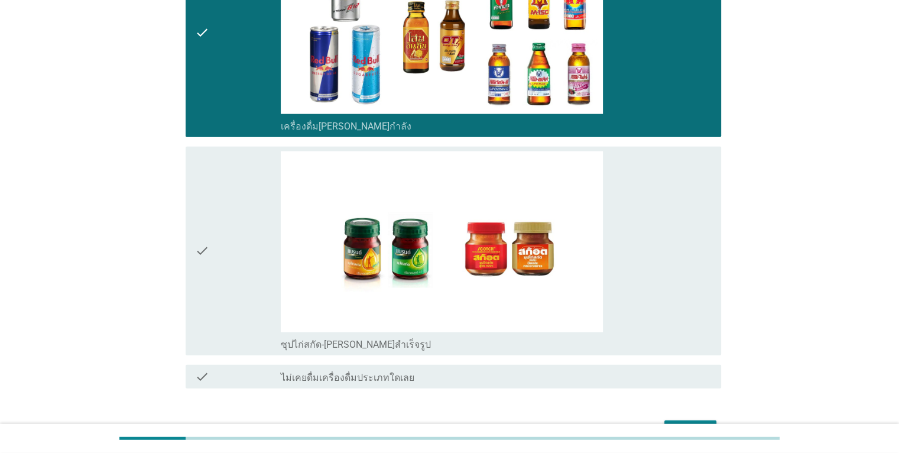
scroll to position [2836, 0]
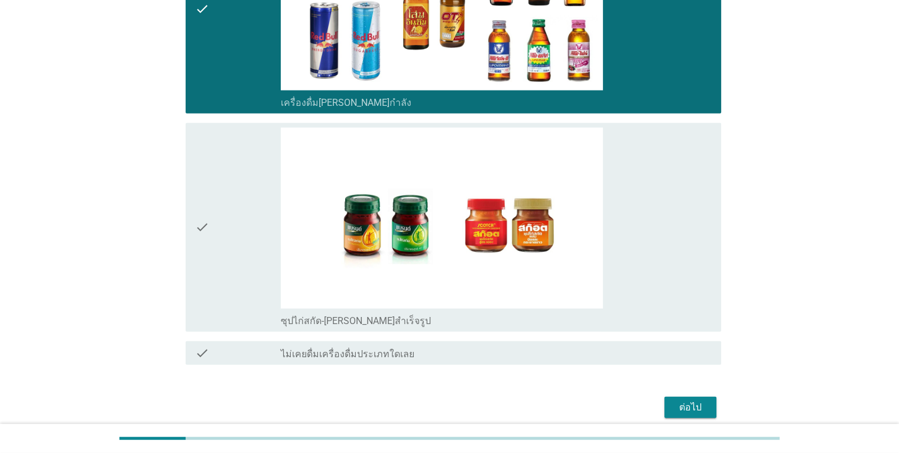
click at [201, 219] on icon "check" at bounding box center [202, 227] width 14 height 199
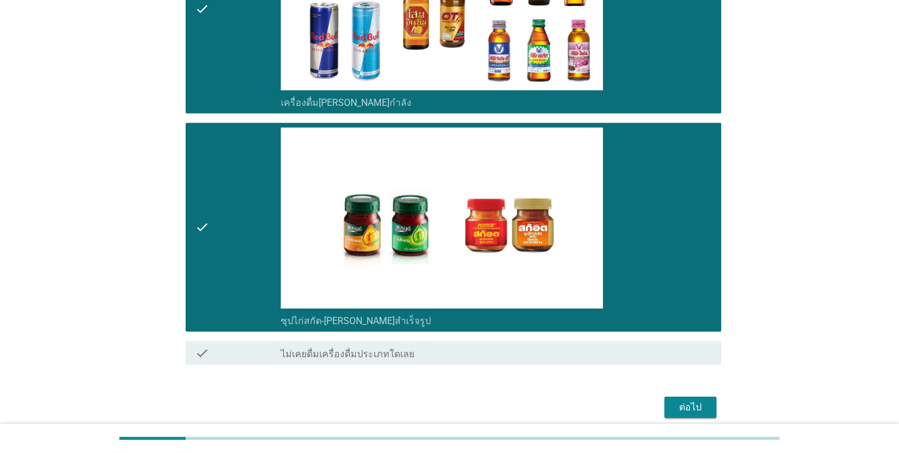
click at [683, 400] on div "ต่อไป" at bounding box center [689, 407] width 33 height 14
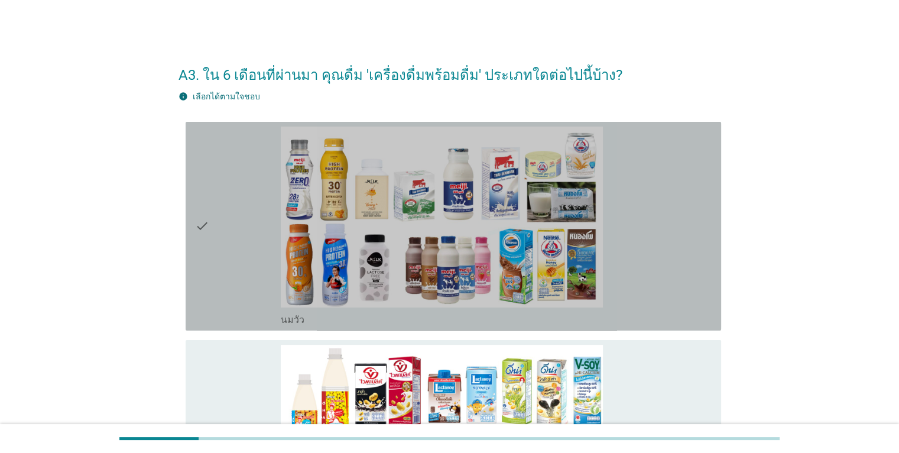
click at [204, 226] on icon "check" at bounding box center [202, 225] width 14 height 199
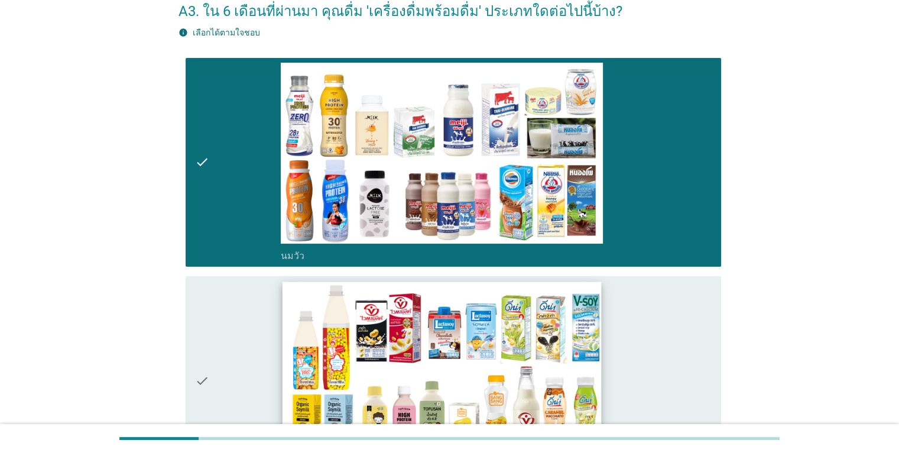
scroll to position [177, 0]
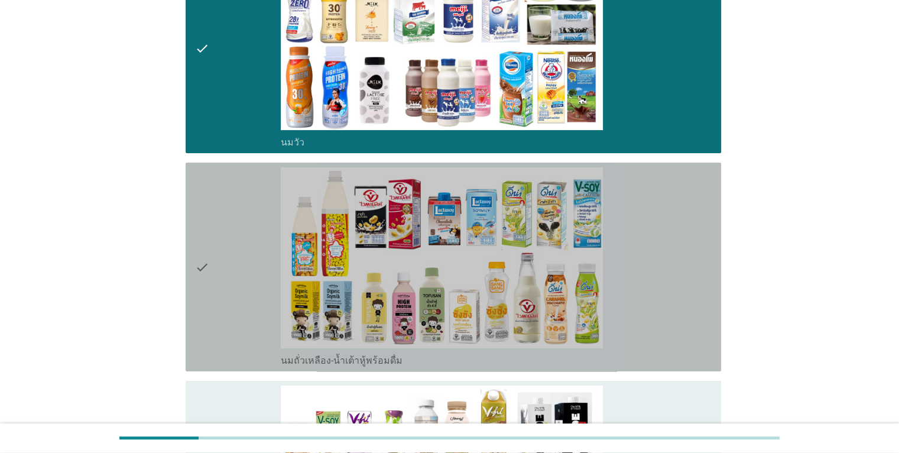
click at [192, 259] on div "check check_box_outline_blank นมถั่วเหลือง-น้ำเต้าหู้พร้อมดื่ม" at bounding box center [453, 266] width 535 height 209
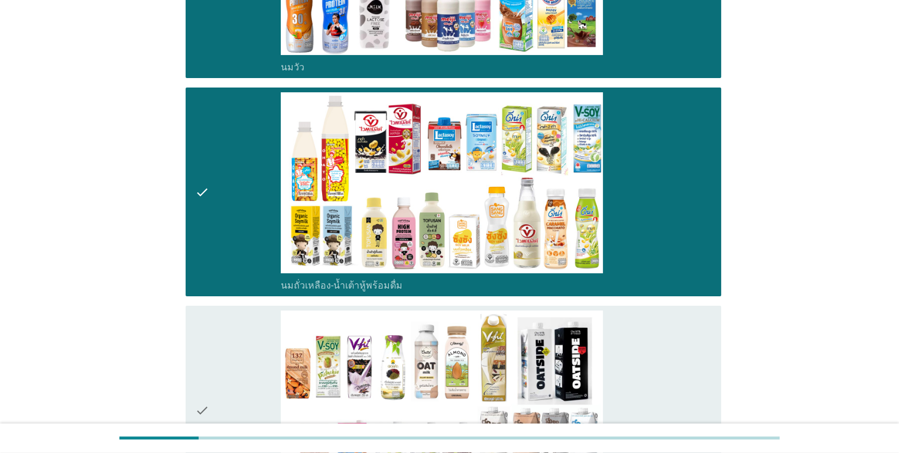
scroll to position [354, 0]
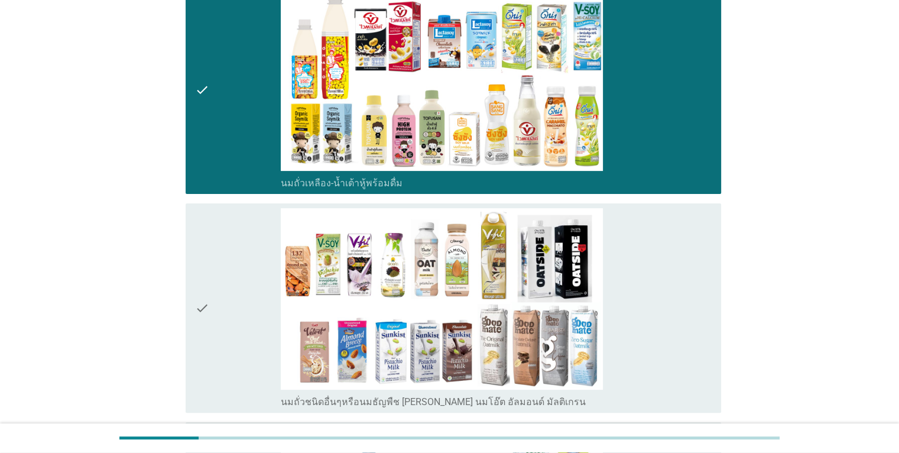
click at [197, 311] on icon "check" at bounding box center [202, 307] width 14 height 199
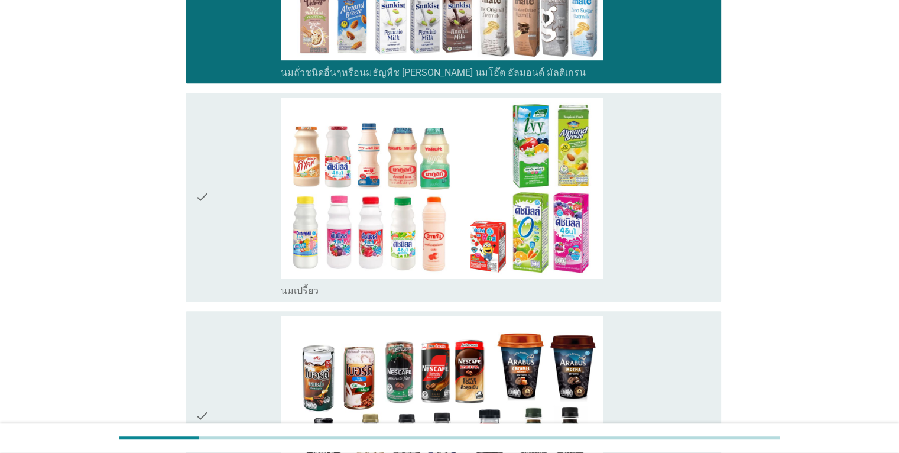
scroll to position [827, 0]
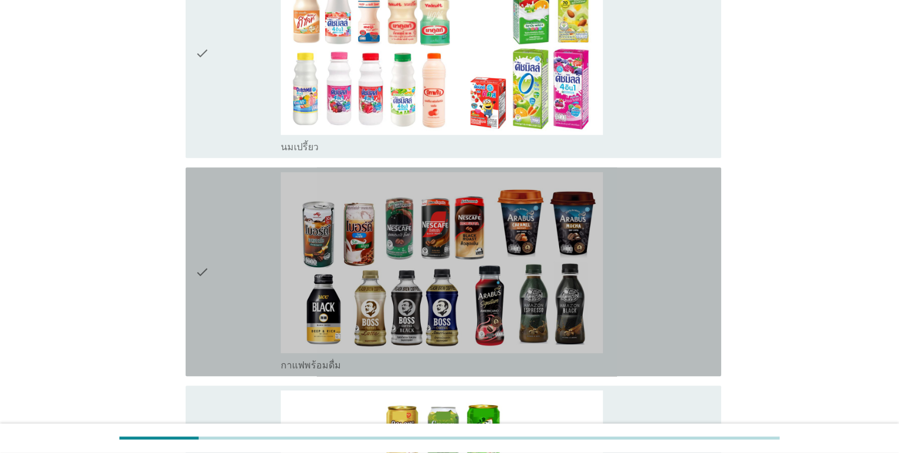
click at [191, 272] on div "check check_box_outline_blank กาแฟพร้อมดื่ม" at bounding box center [453, 271] width 535 height 209
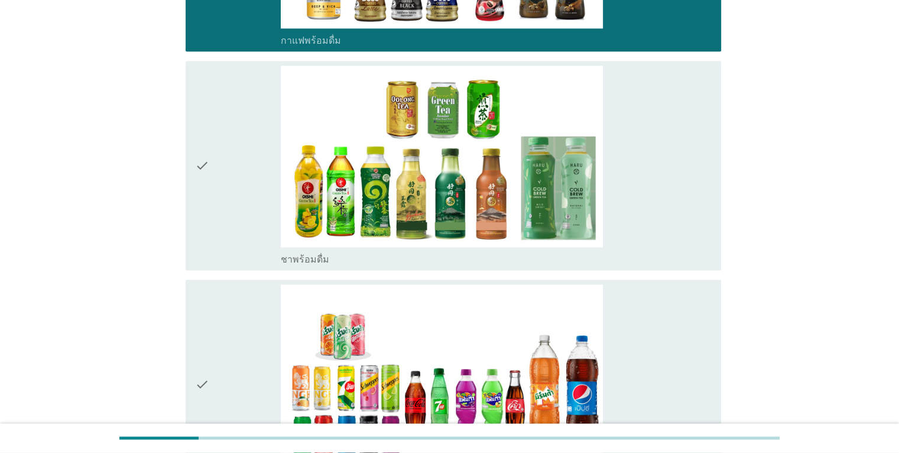
scroll to position [1182, 0]
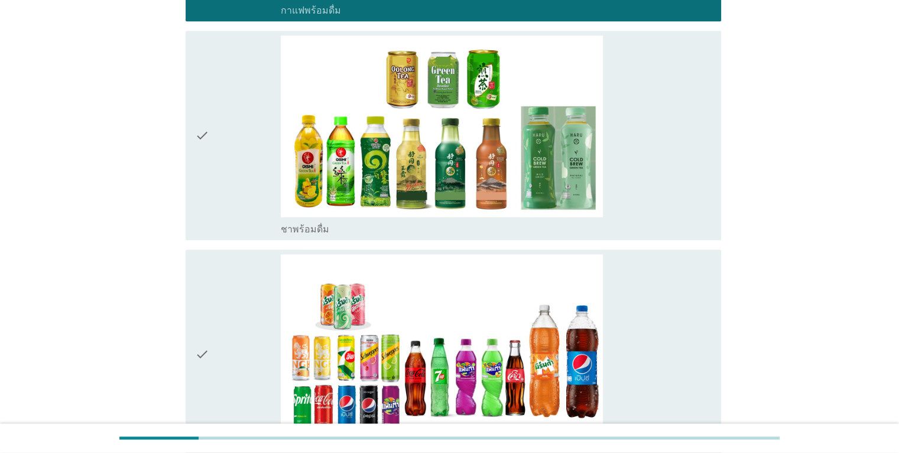
click at [203, 132] on icon "check" at bounding box center [202, 134] width 14 height 199
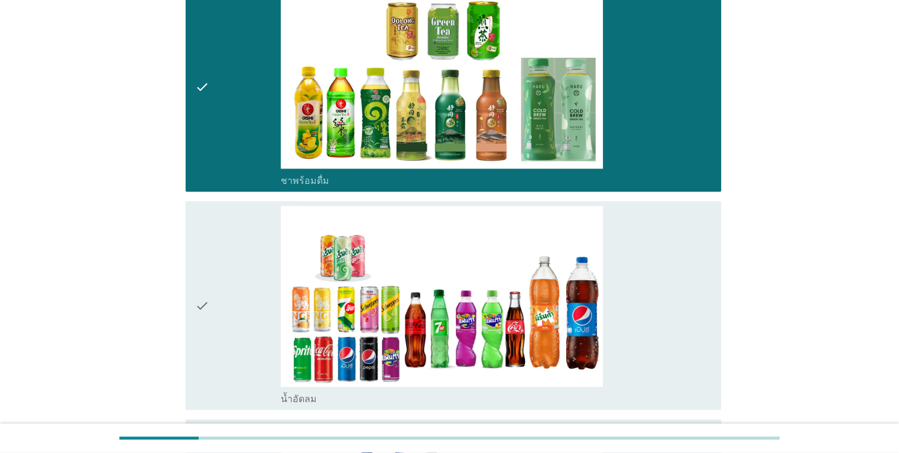
scroll to position [1300, 0]
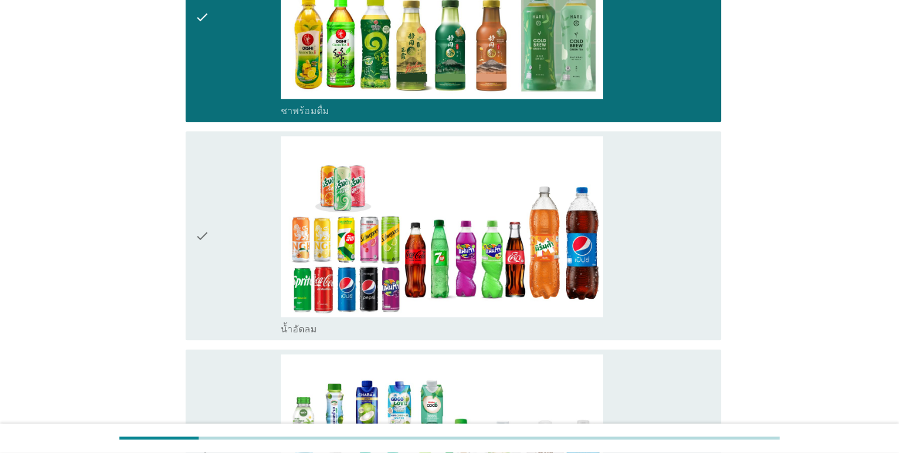
click at [201, 263] on icon "check" at bounding box center [202, 235] width 14 height 199
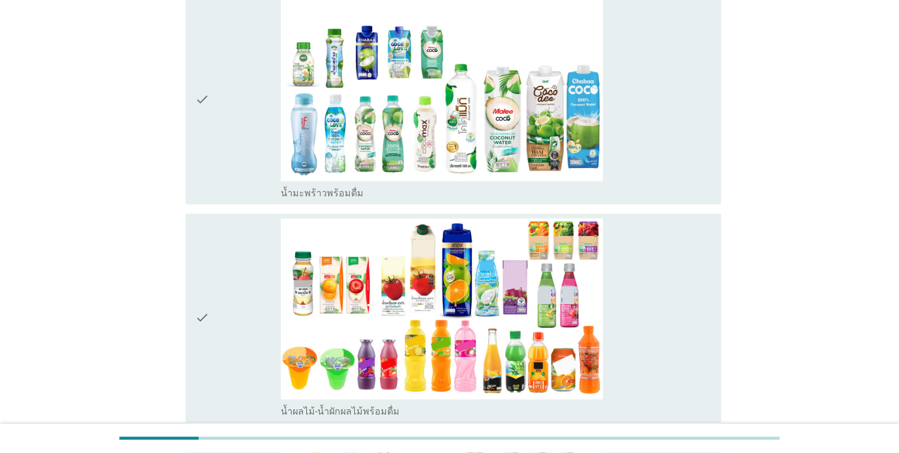
scroll to position [1713, 0]
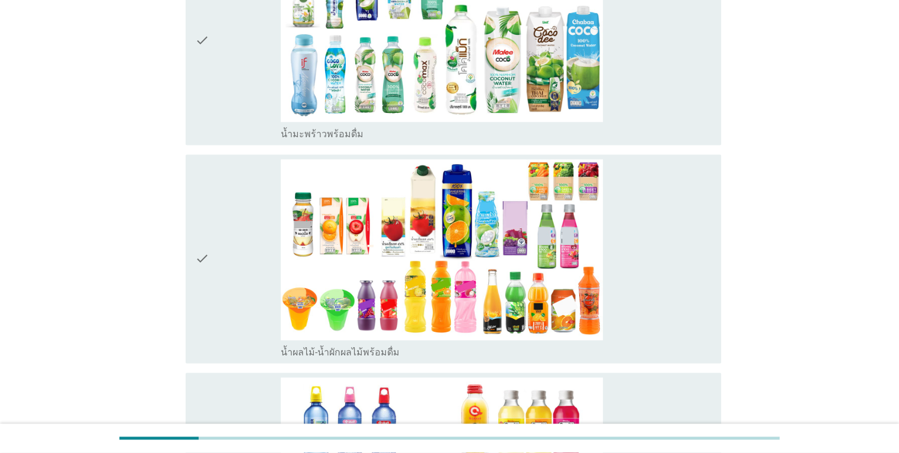
click at [188, 271] on div "check check_box_outline_blank น้ำผลไม้-น้ำผักผลไม้พร้อมดื่ม" at bounding box center [453, 258] width 535 height 209
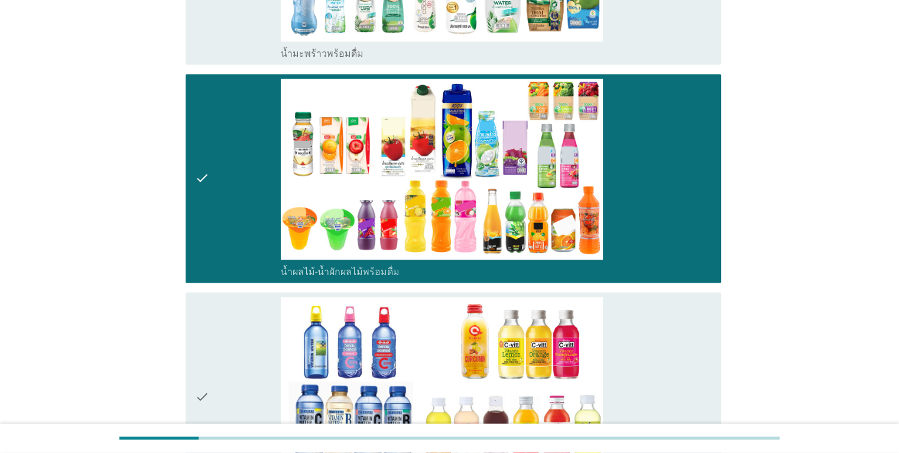
scroll to position [1891, 0]
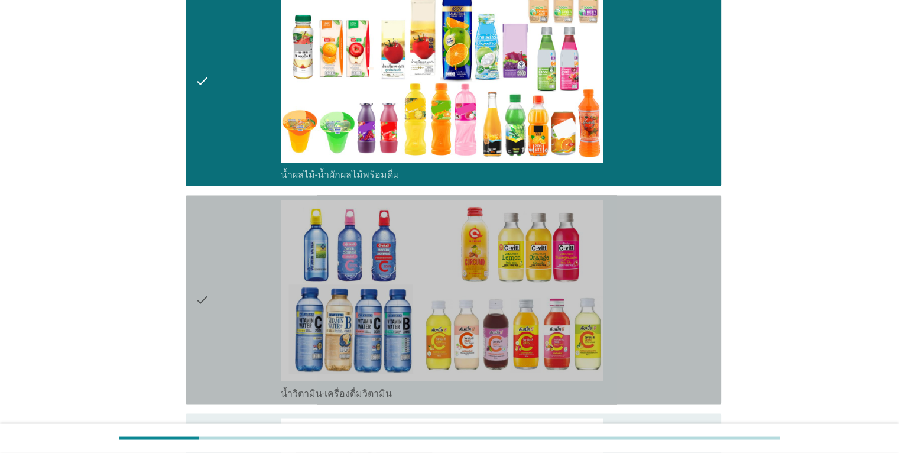
click at [210, 301] on div "check" at bounding box center [238, 299] width 86 height 199
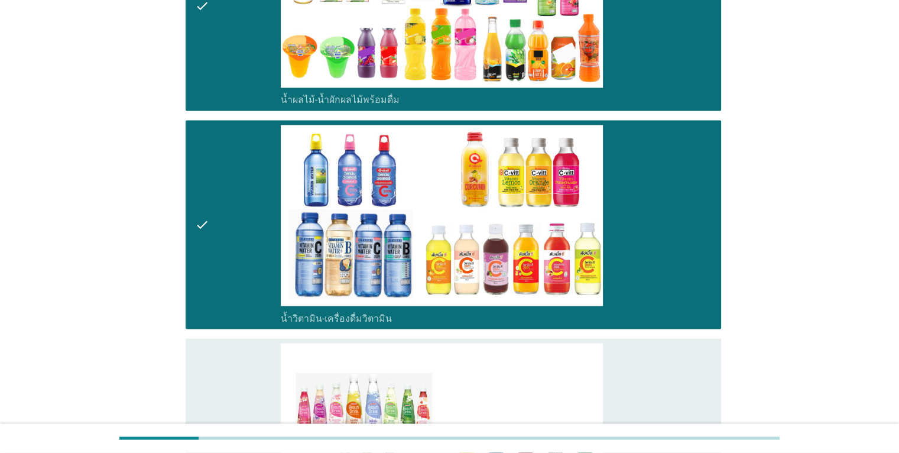
scroll to position [2127, 0]
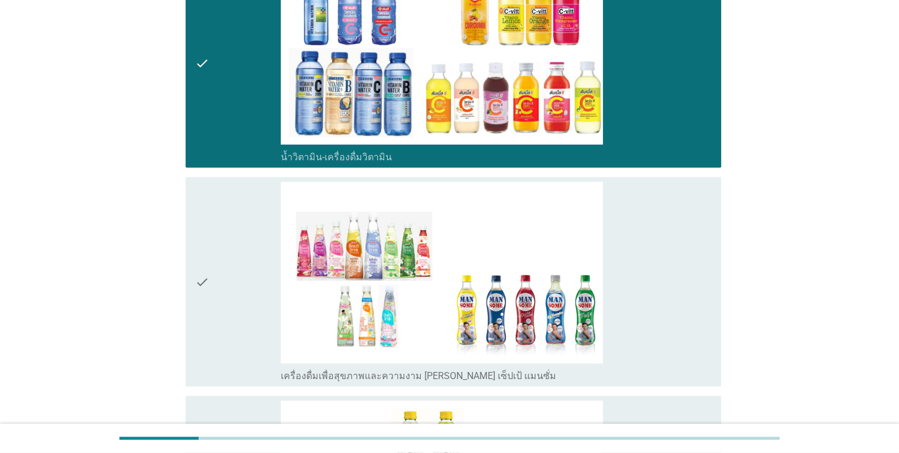
click at [198, 274] on icon "check" at bounding box center [202, 280] width 14 height 199
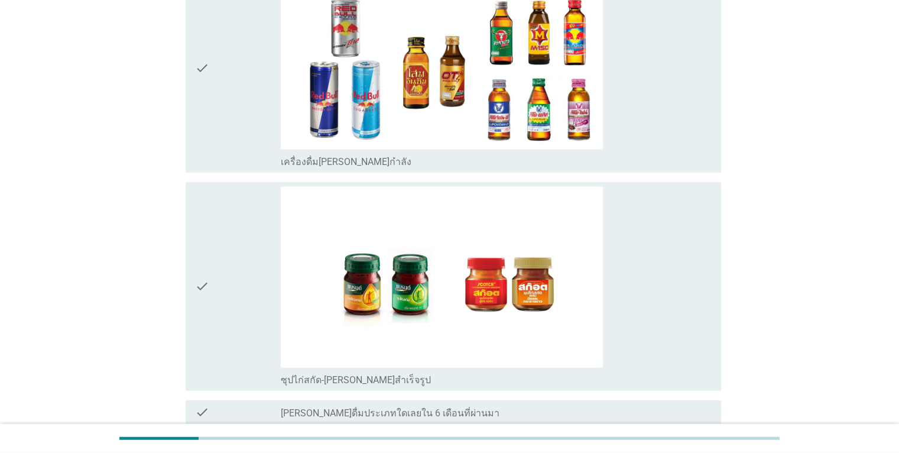
scroll to position [2881, 0]
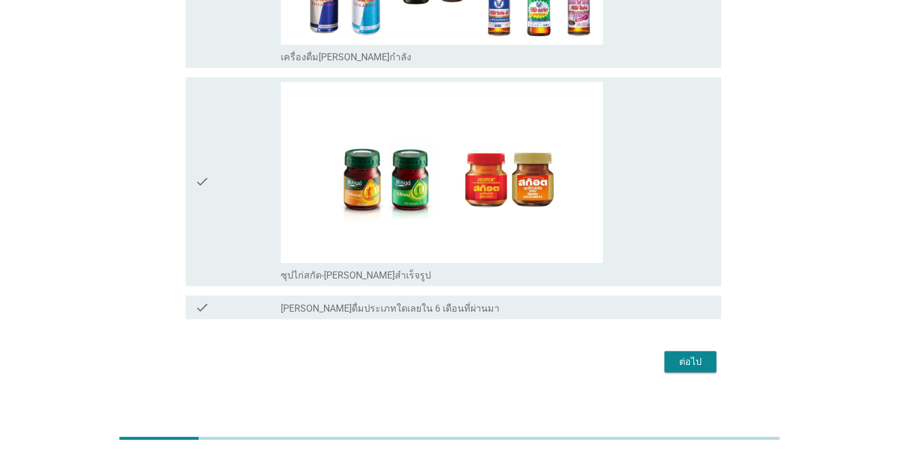
click at [208, 175] on icon "check" at bounding box center [202, 181] width 14 height 199
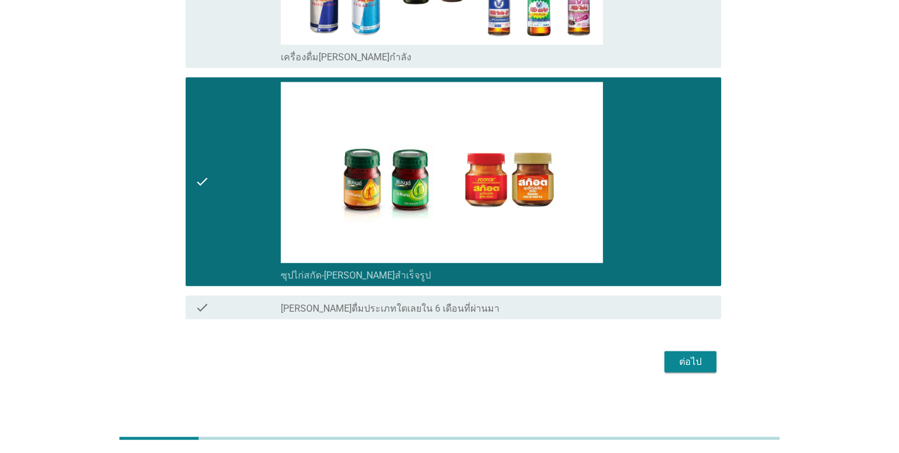
click at [698, 354] on div "ต่อไป" at bounding box center [689, 361] width 33 height 14
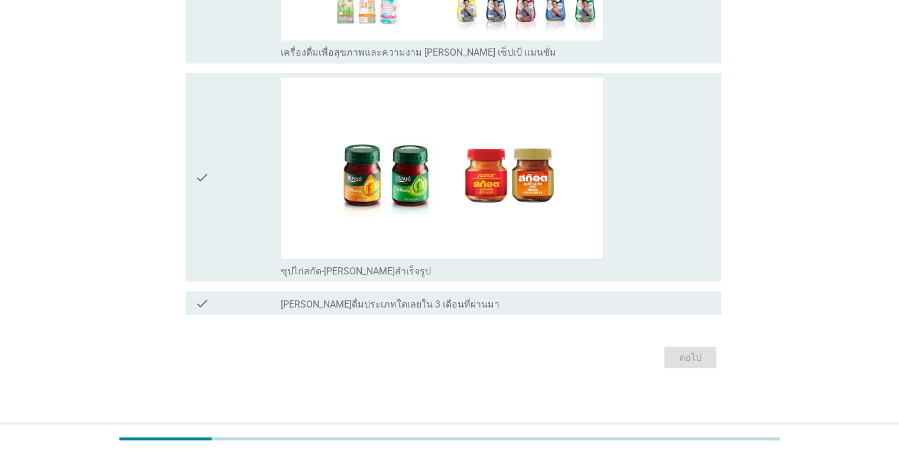
scroll to position [0, 0]
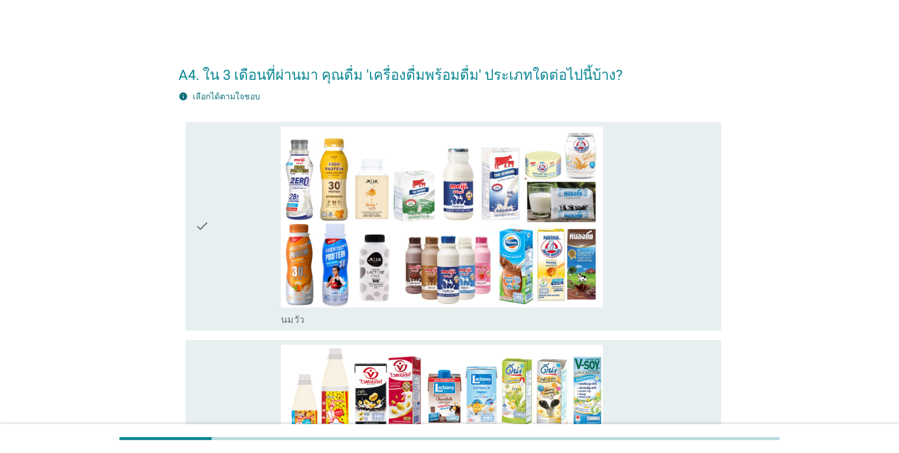
click at [217, 228] on div "check" at bounding box center [238, 225] width 86 height 199
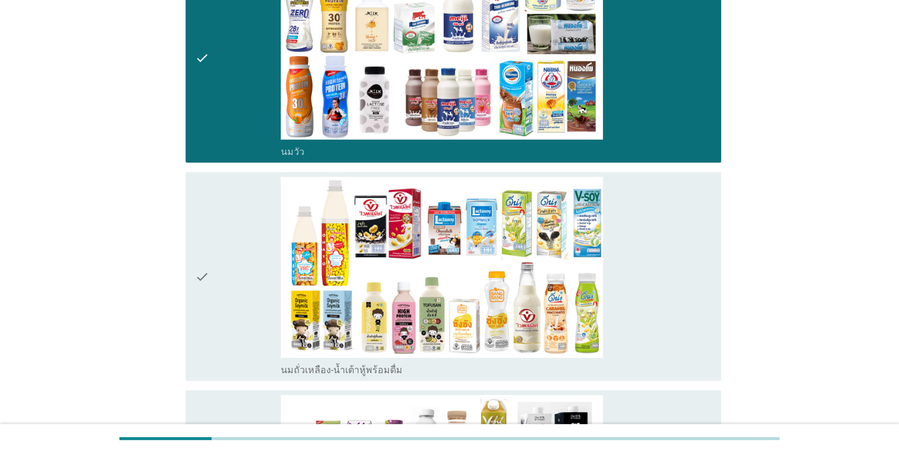
scroll to position [177, 0]
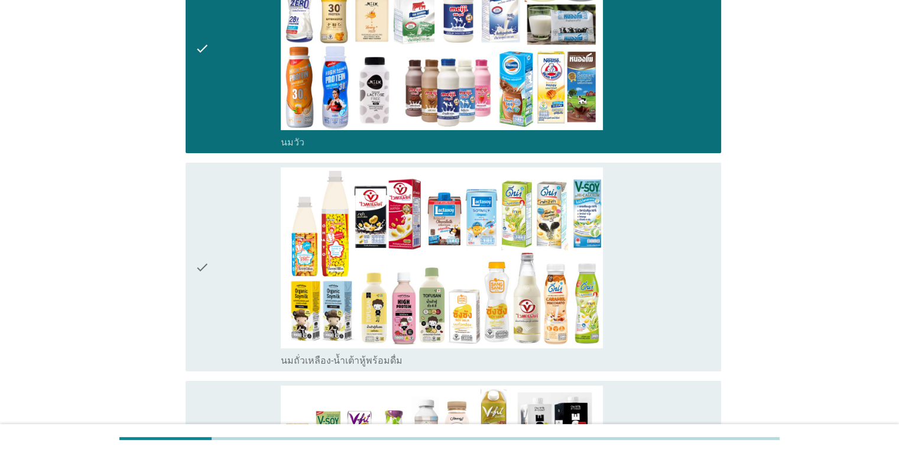
click at [201, 254] on icon "check" at bounding box center [202, 266] width 14 height 199
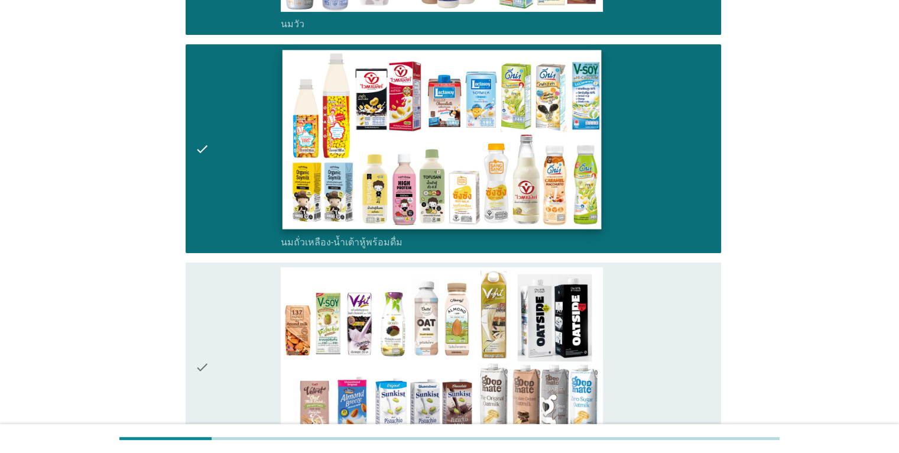
scroll to position [414, 0]
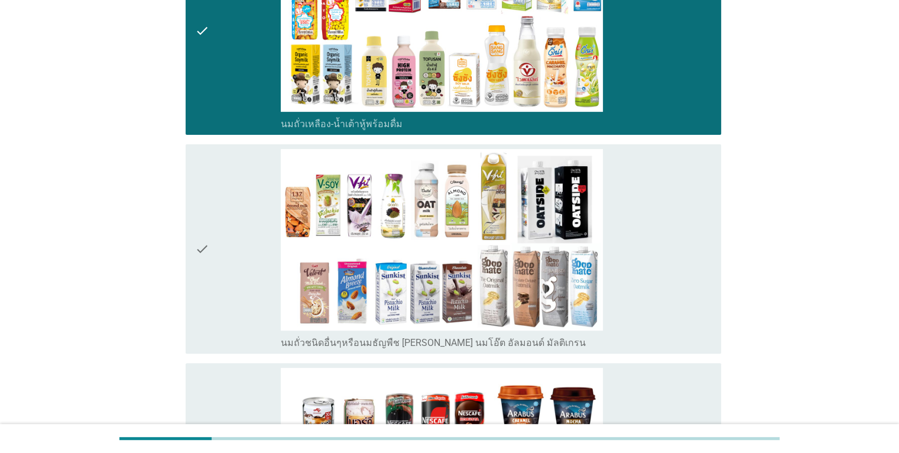
click at [199, 239] on icon "check" at bounding box center [202, 248] width 14 height 199
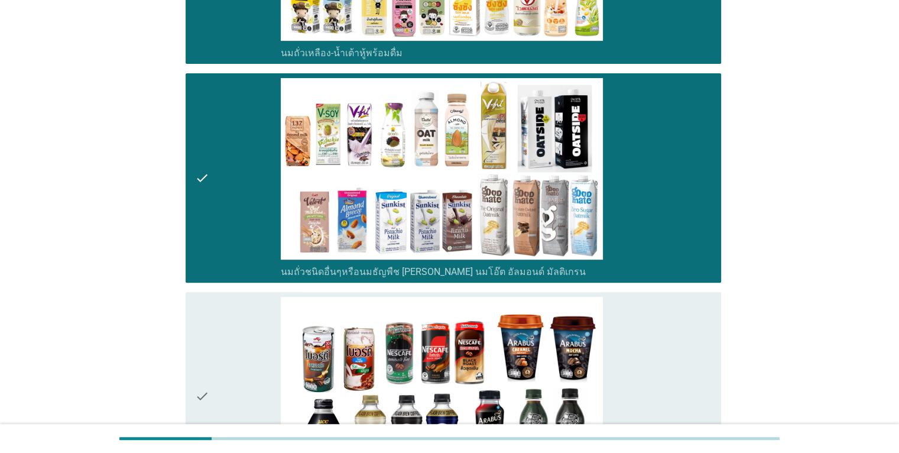
scroll to position [532, 0]
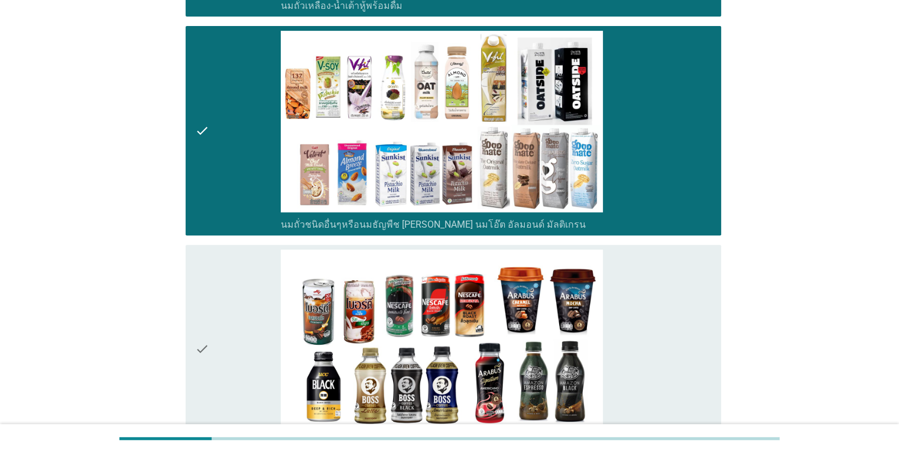
click at [202, 345] on icon "check" at bounding box center [202, 348] width 14 height 199
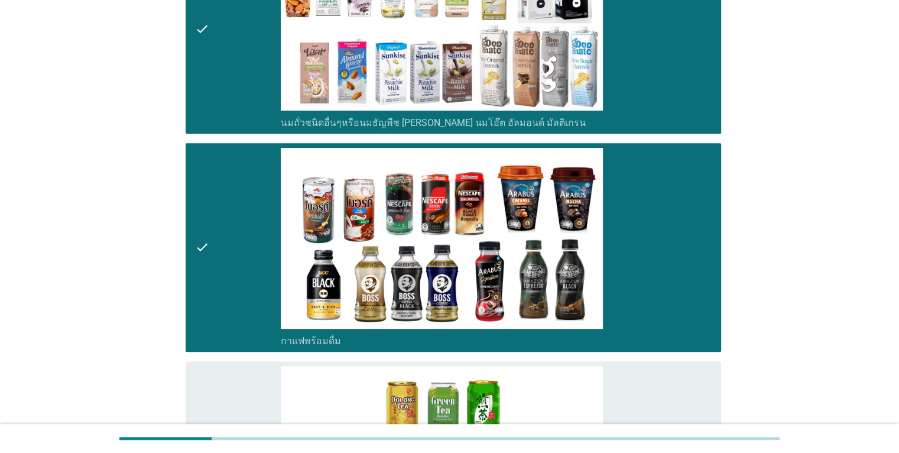
scroll to position [768, 0]
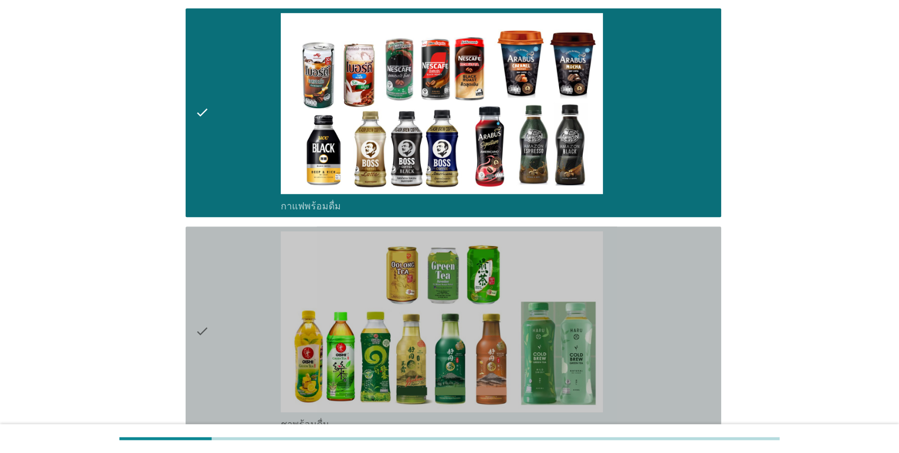
click at [207, 329] on icon "check" at bounding box center [202, 330] width 14 height 199
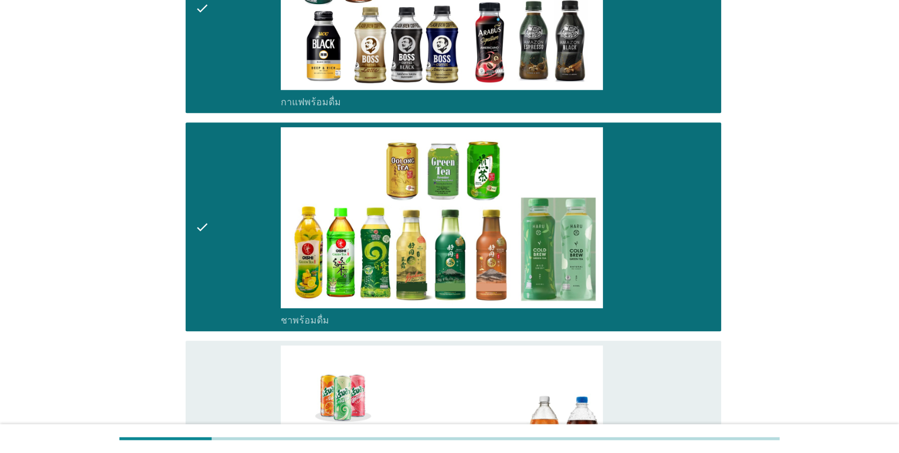
scroll to position [1004, 0]
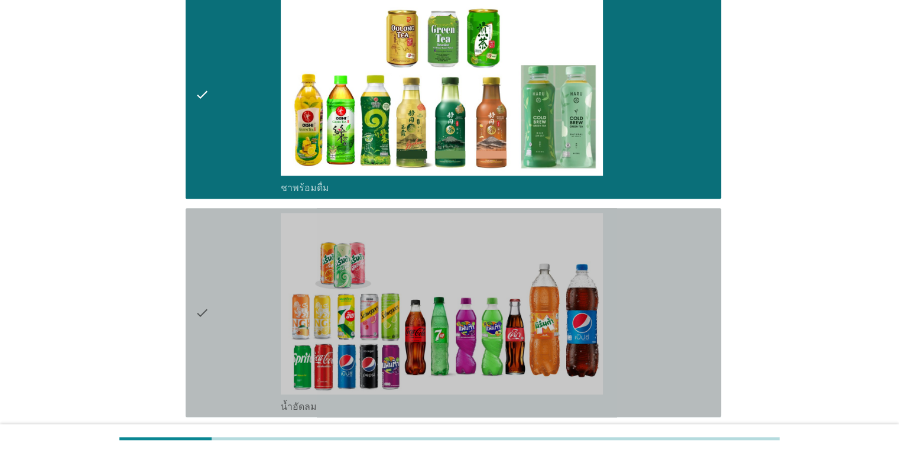
click at [201, 301] on icon "check" at bounding box center [202, 312] width 14 height 199
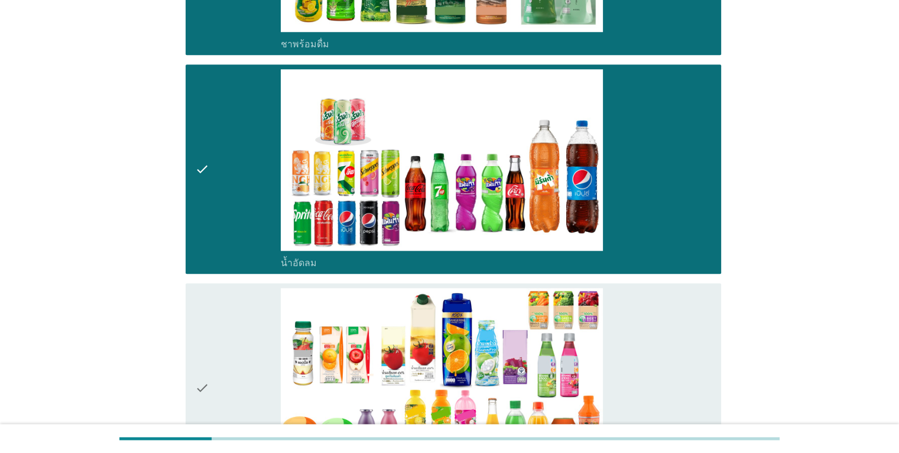
scroll to position [1241, 0]
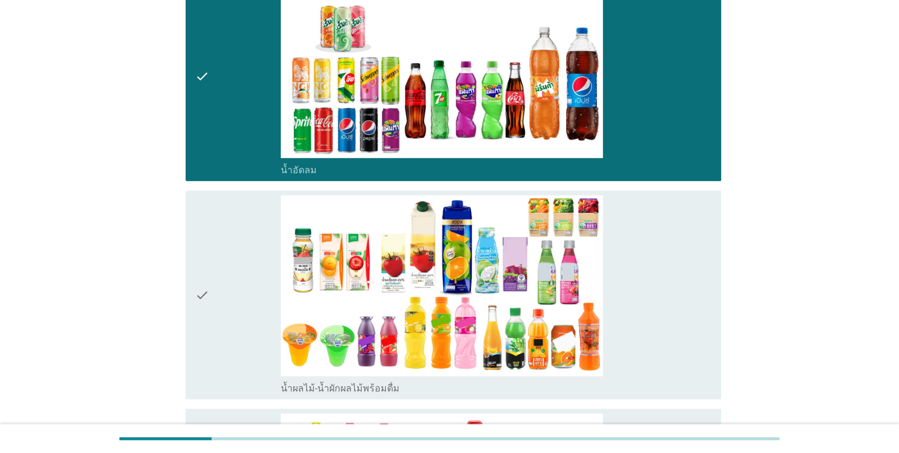
click at [204, 291] on icon "check" at bounding box center [202, 294] width 14 height 199
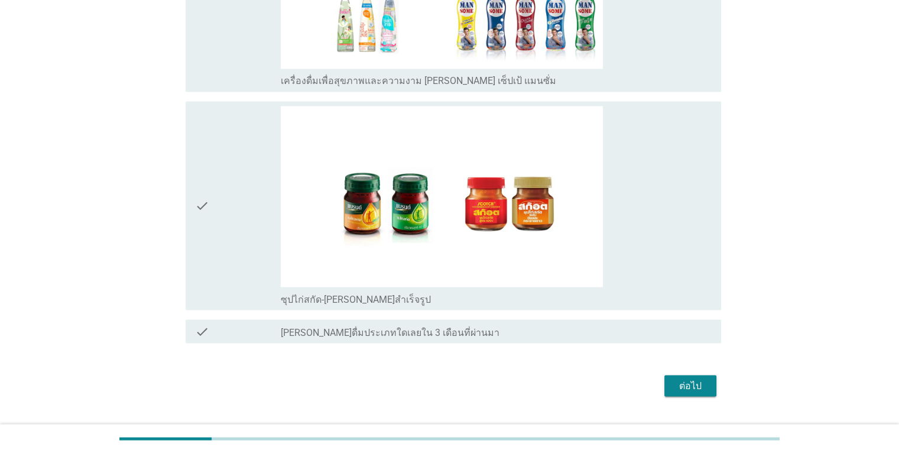
scroll to position [2010, 0]
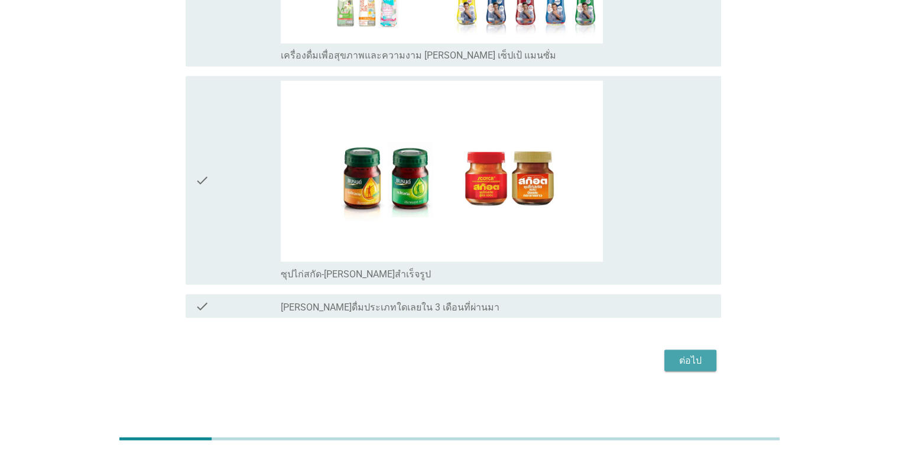
click at [696, 356] on div "ต่อไป" at bounding box center [689, 360] width 33 height 14
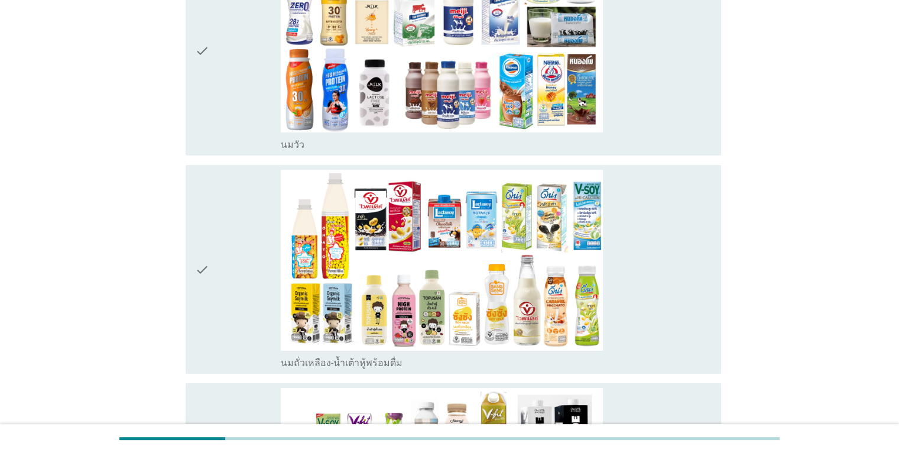
scroll to position [177, 0]
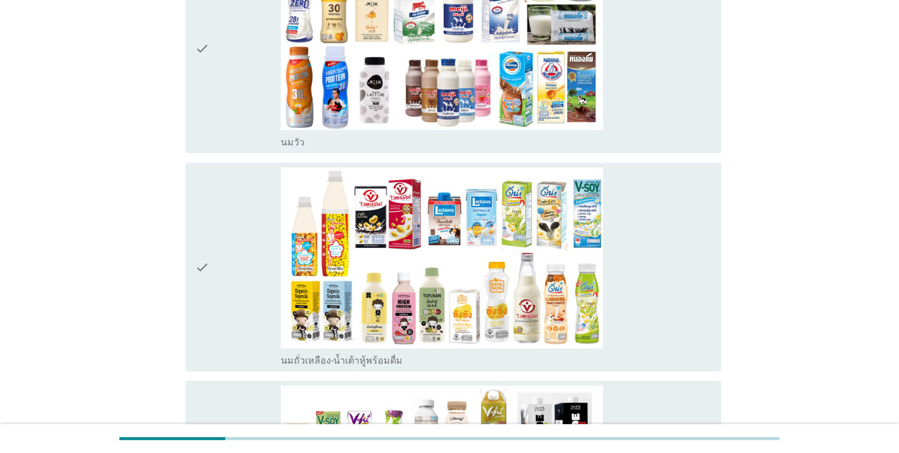
click at [206, 266] on icon "check" at bounding box center [202, 266] width 14 height 199
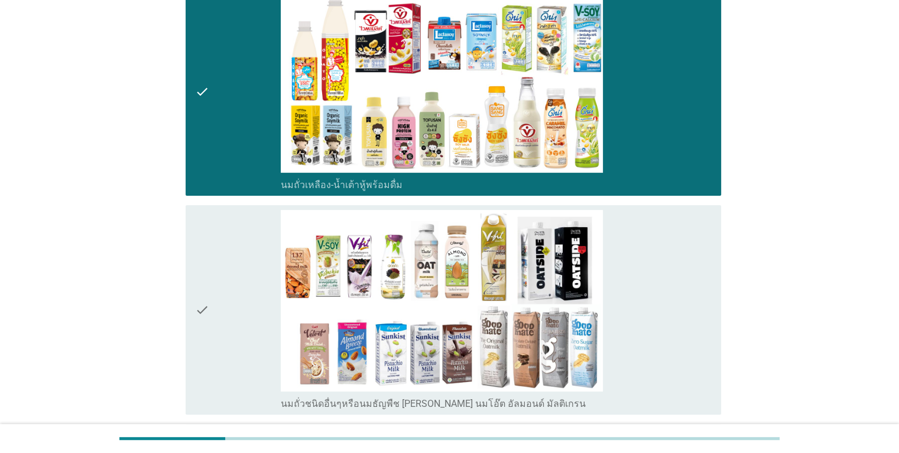
scroll to position [354, 0]
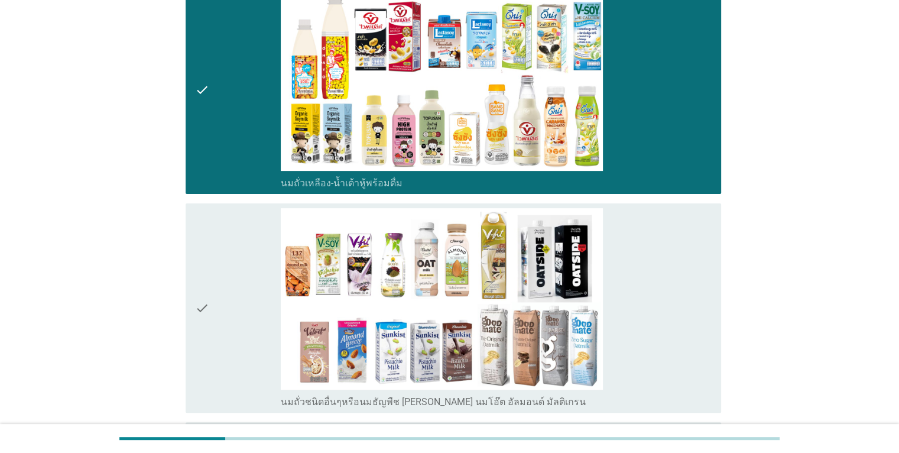
click at [210, 310] on div "check" at bounding box center [238, 307] width 86 height 199
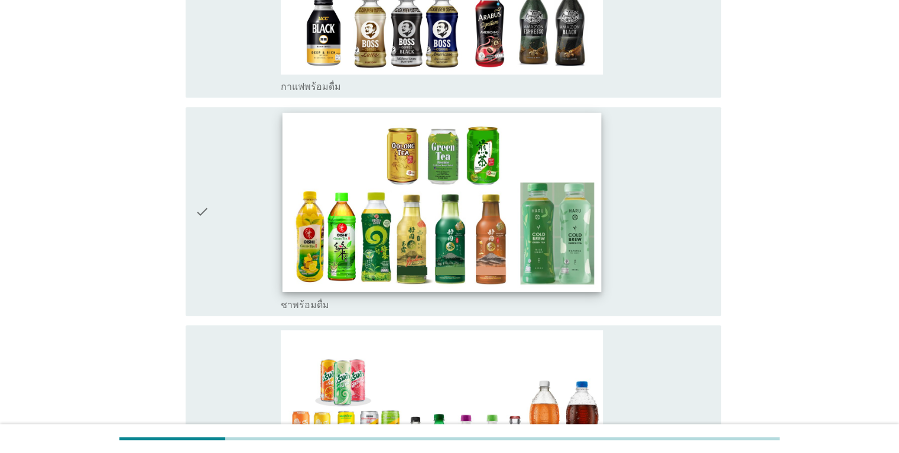
scroll to position [945, 0]
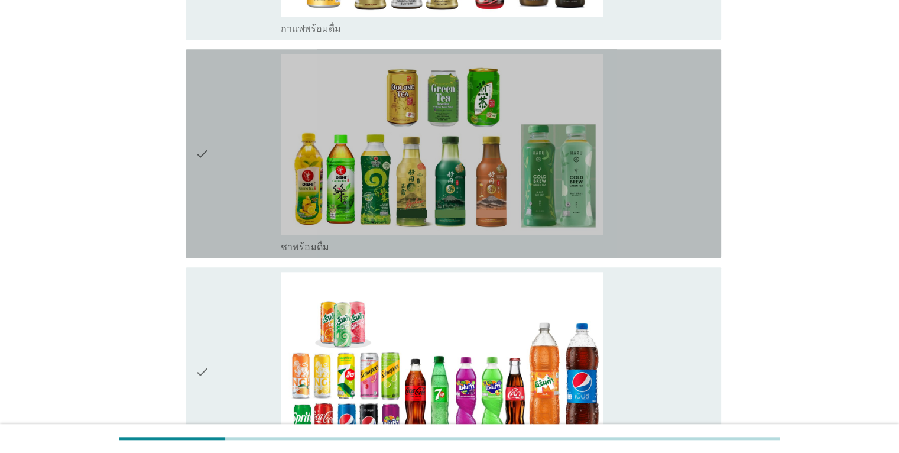
click at [200, 152] on icon "check" at bounding box center [202, 153] width 14 height 199
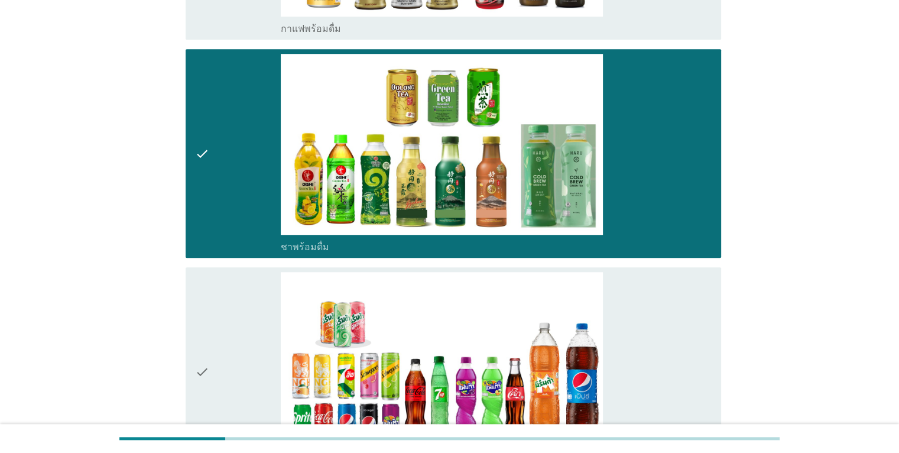
click at [204, 365] on icon "check" at bounding box center [202, 371] width 14 height 199
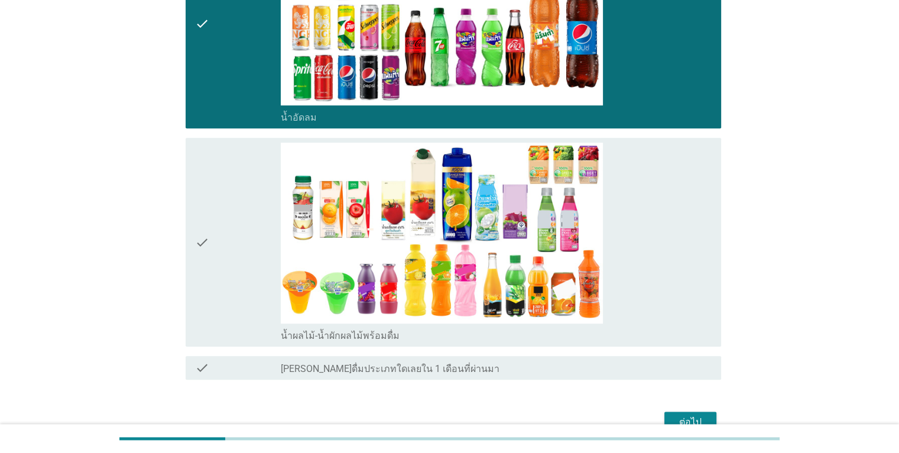
scroll to position [1300, 0]
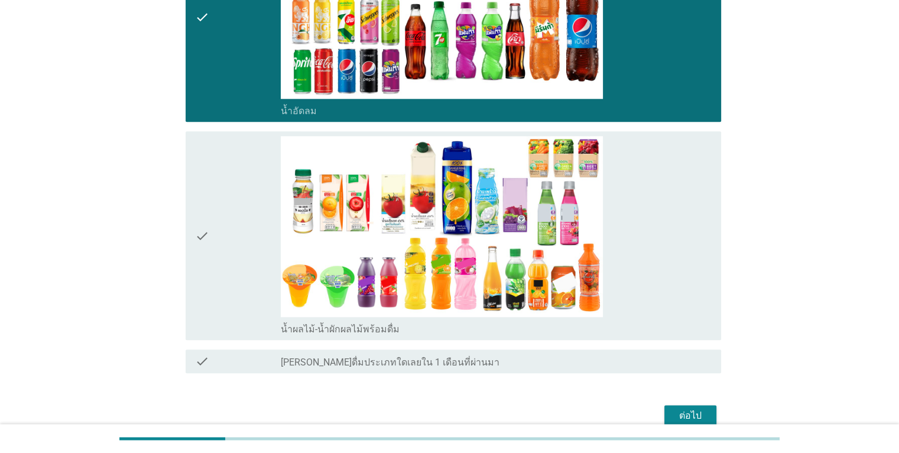
click at [200, 235] on icon "check" at bounding box center [202, 235] width 14 height 199
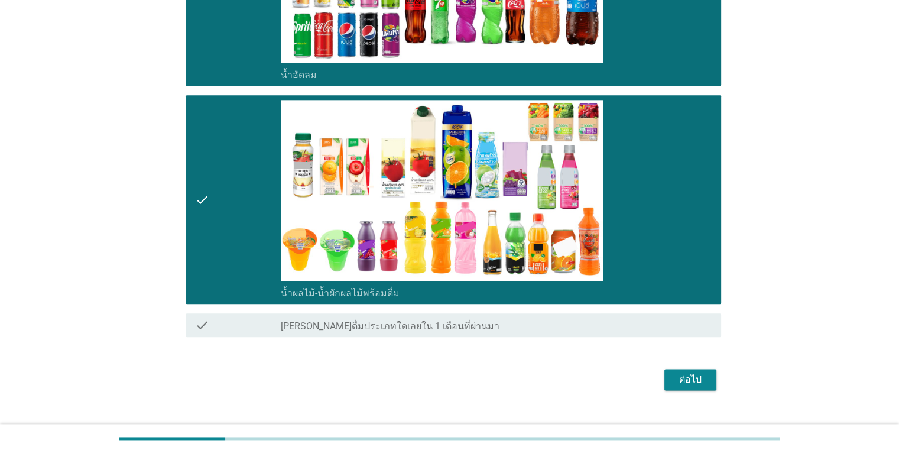
scroll to position [1356, 0]
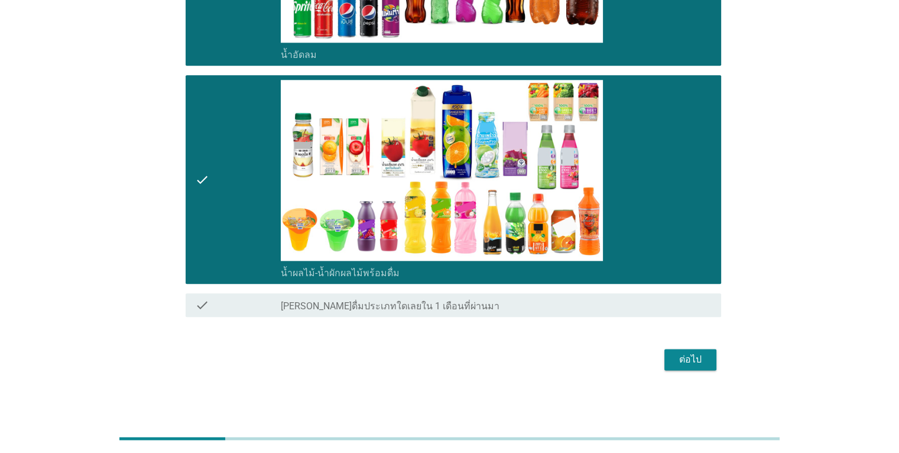
click at [687, 358] on div "ต่อไป" at bounding box center [689, 359] width 33 height 14
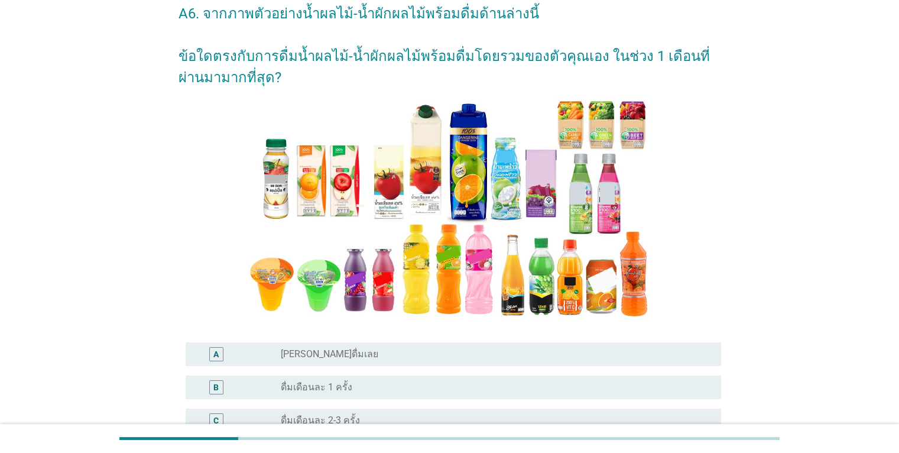
scroll to position [177, 0]
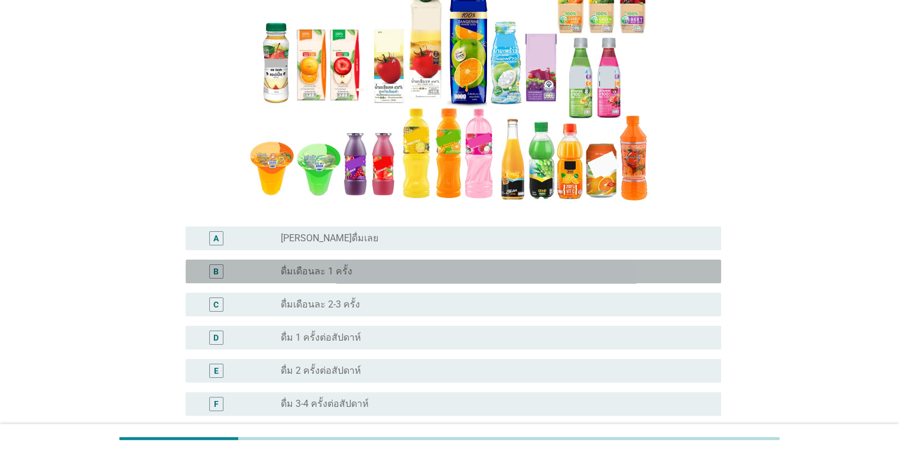
click at [284, 278] on div "radio_button_unchecked ดื่มเดือนละ 1 ครั้ง" at bounding box center [496, 271] width 430 height 14
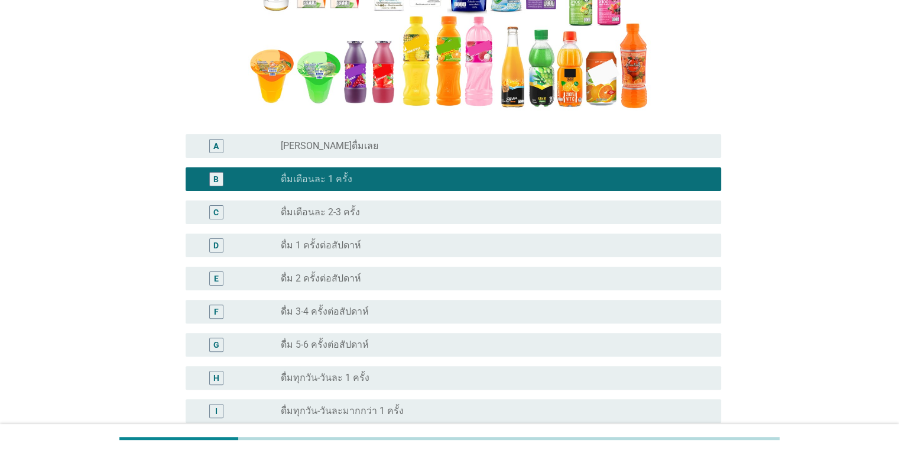
scroll to position [391, 0]
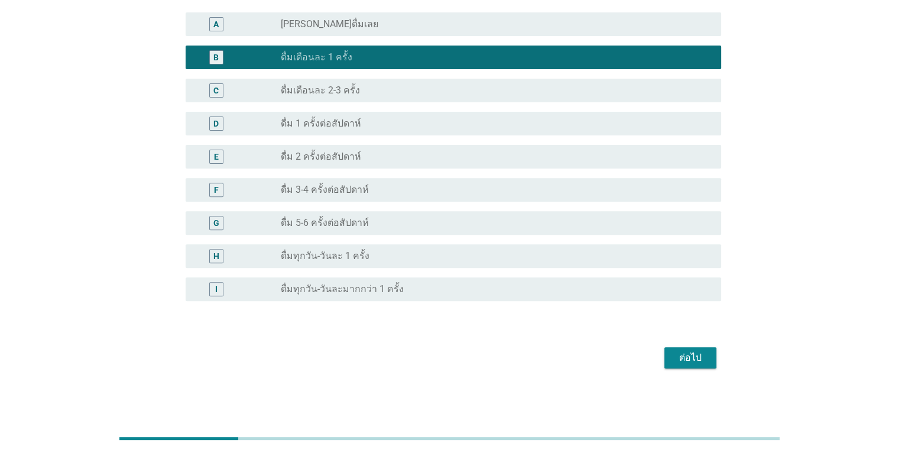
click at [679, 360] on div "ต่อไป" at bounding box center [689, 357] width 33 height 14
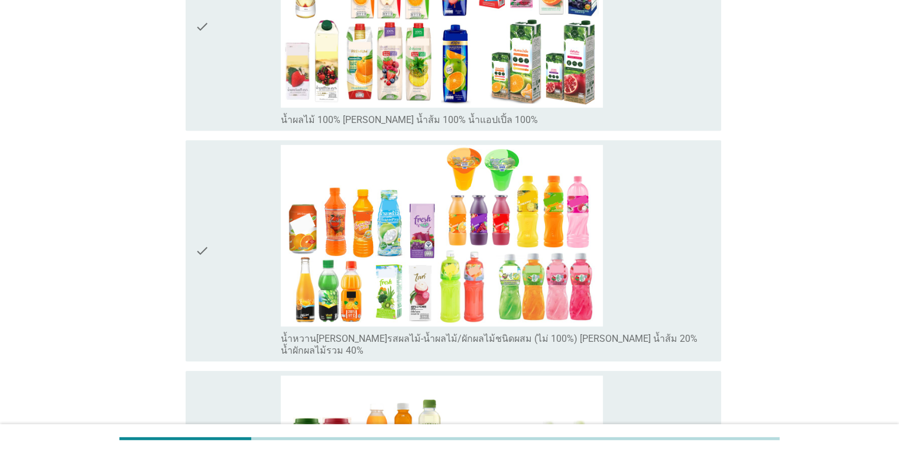
scroll to position [473, 0]
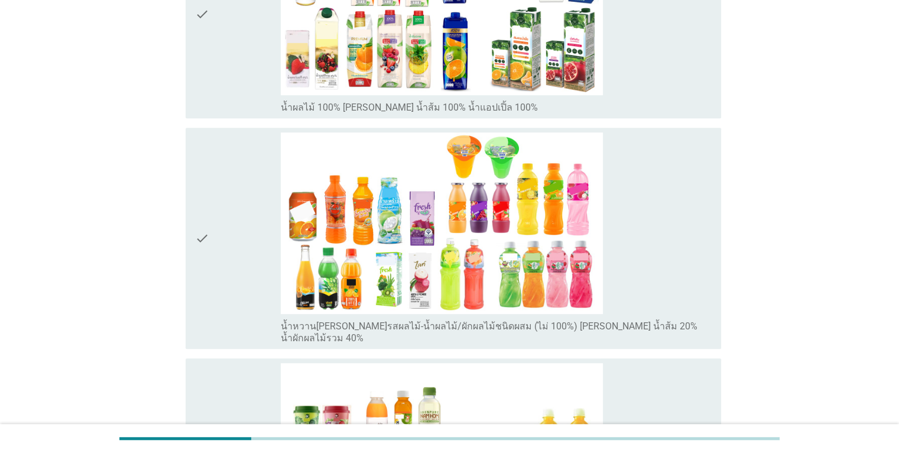
click at [195, 230] on icon "check" at bounding box center [202, 237] width 14 height 211
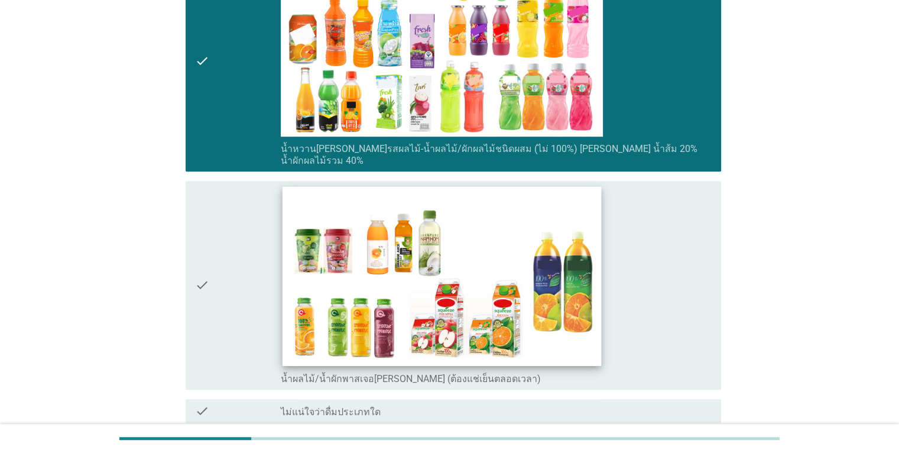
scroll to position [777, 0]
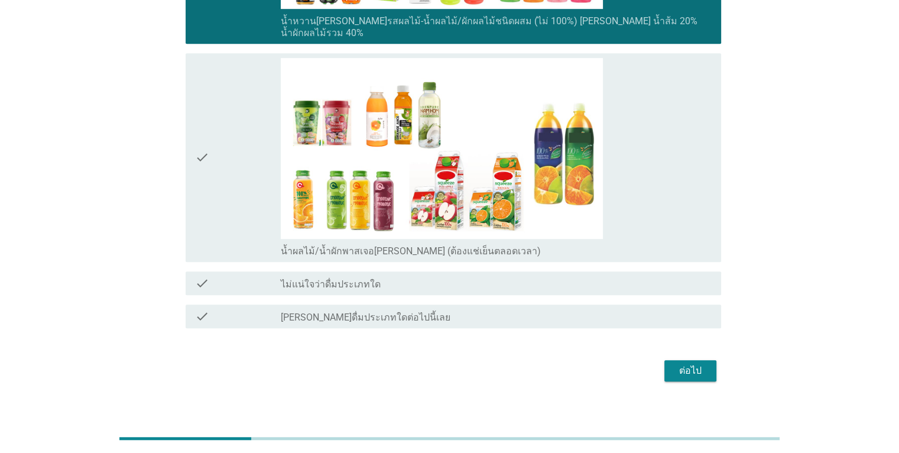
click at [697, 363] on div "ต่อไป" at bounding box center [689, 370] width 33 height 14
